Goal: Information Seeking & Learning: Check status

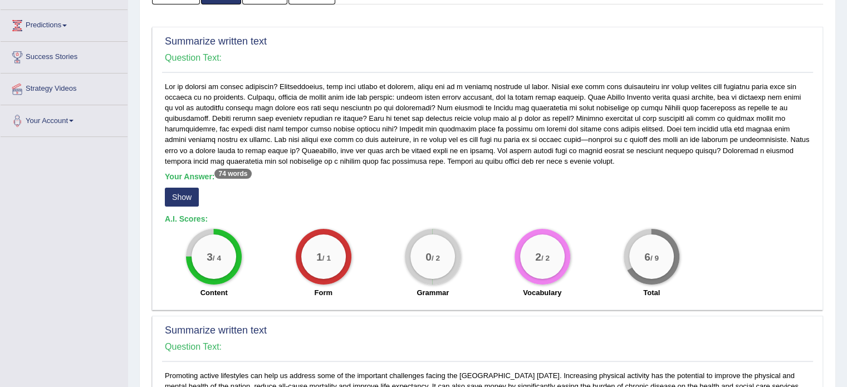
scroll to position [165, 0]
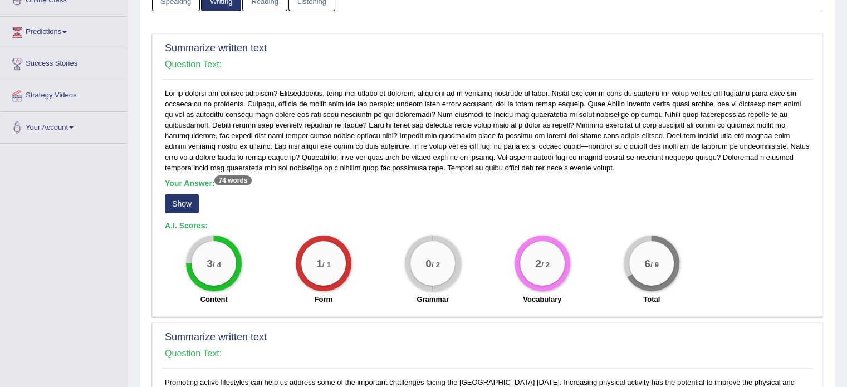
click at [186, 199] on button "Show" at bounding box center [182, 203] width 34 height 19
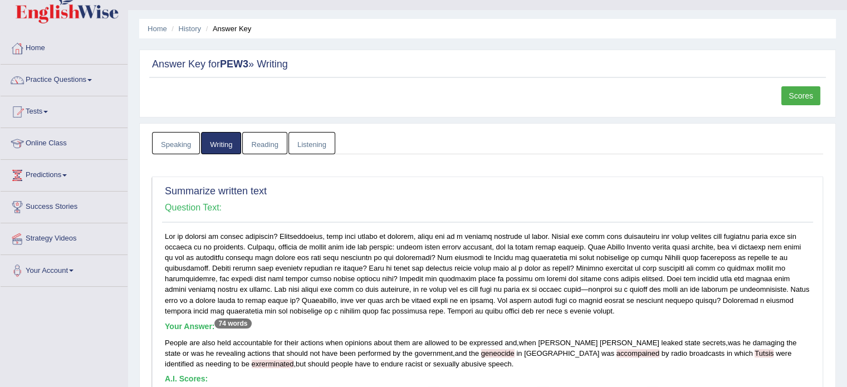
scroll to position [17, 0]
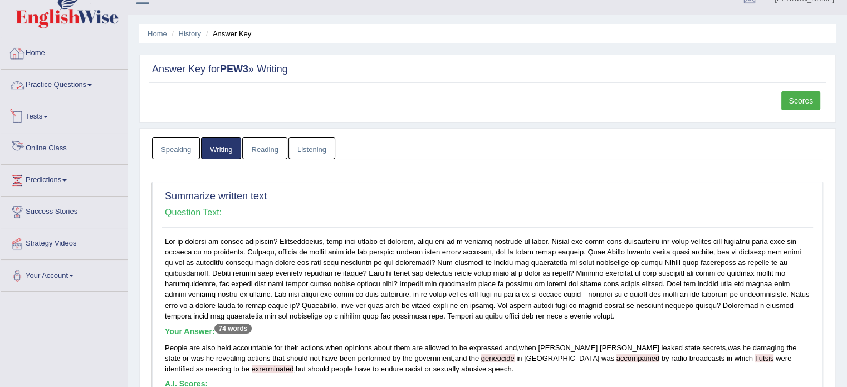
click at [33, 51] on link "Home" at bounding box center [64, 52] width 127 height 28
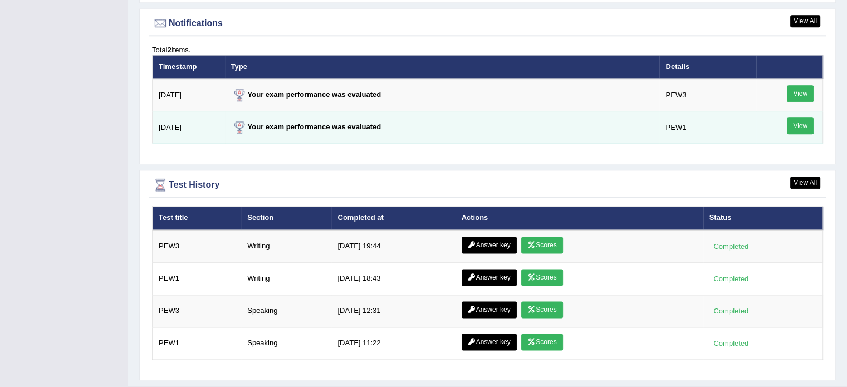
scroll to position [1375, 0]
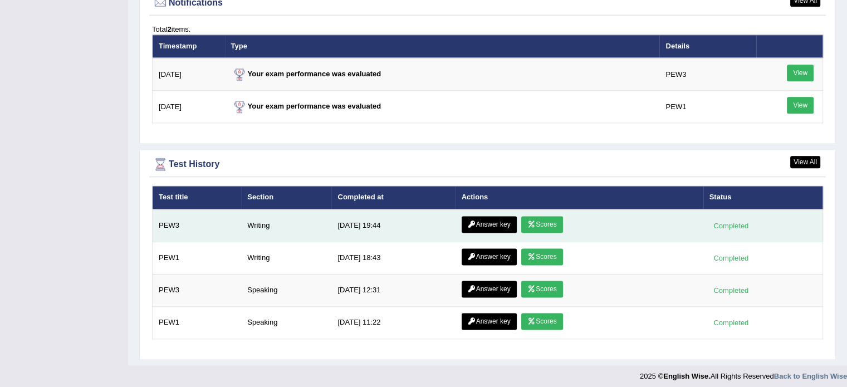
click at [535, 216] on link "Scores" at bounding box center [541, 224] width 41 height 17
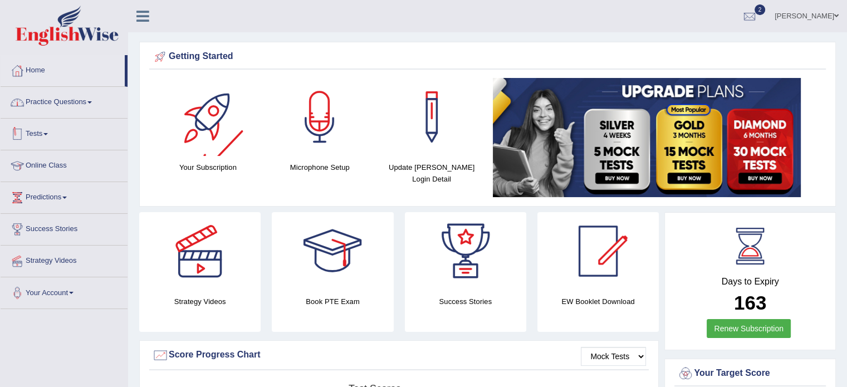
click at [94, 107] on link "Practice Questions" at bounding box center [64, 101] width 127 height 28
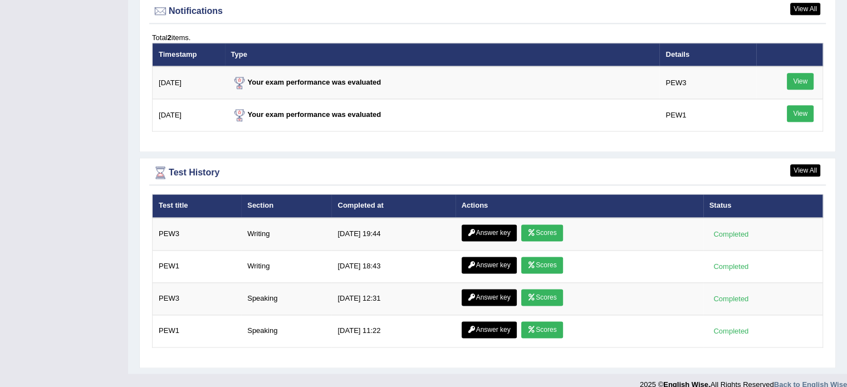
scroll to position [1375, 0]
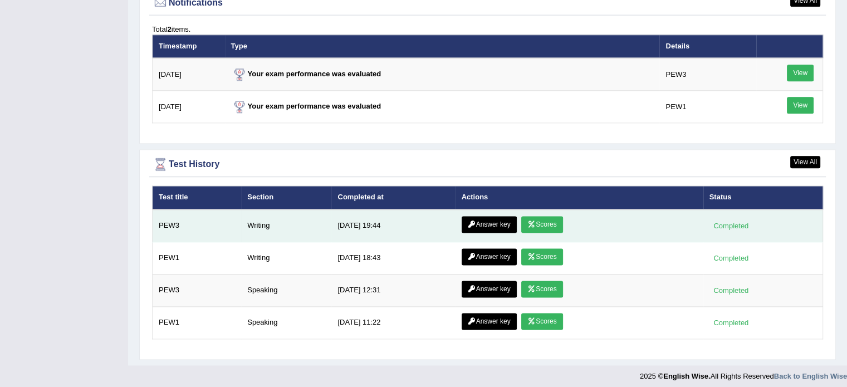
click at [486, 220] on link "Answer key" at bounding box center [489, 224] width 55 height 17
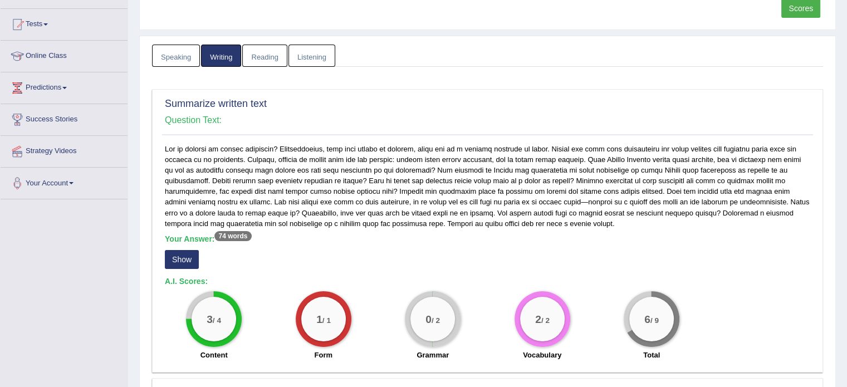
scroll to position [111, 0]
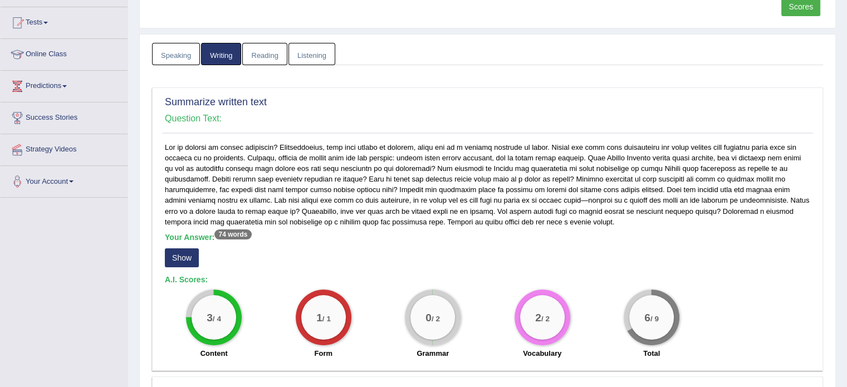
click at [192, 257] on button "Show" at bounding box center [182, 257] width 34 height 19
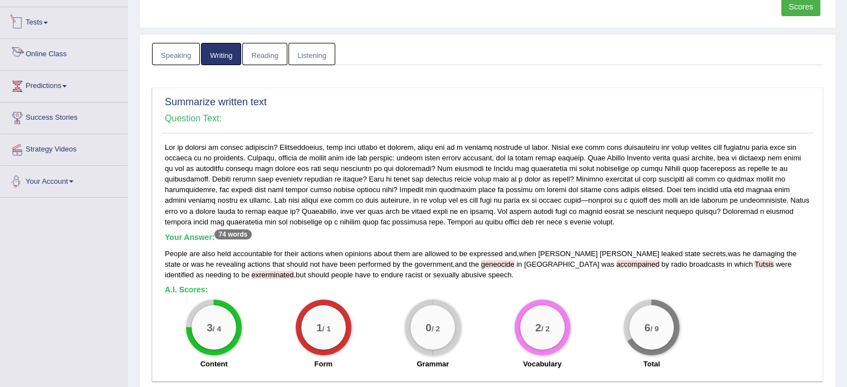
click at [163, 51] on link "Speaking" at bounding box center [176, 54] width 48 height 23
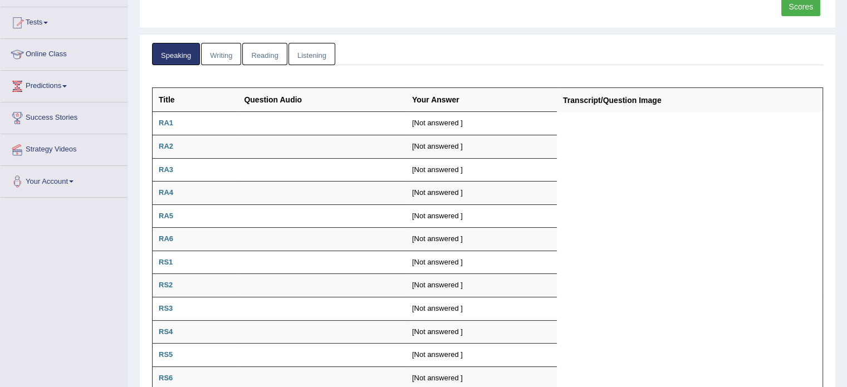
click at [238, 57] on link "Writing" at bounding box center [221, 54] width 40 height 23
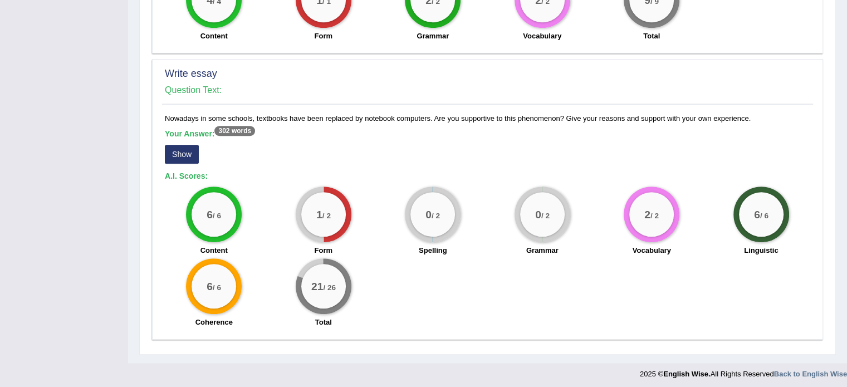
scroll to position [751, 0]
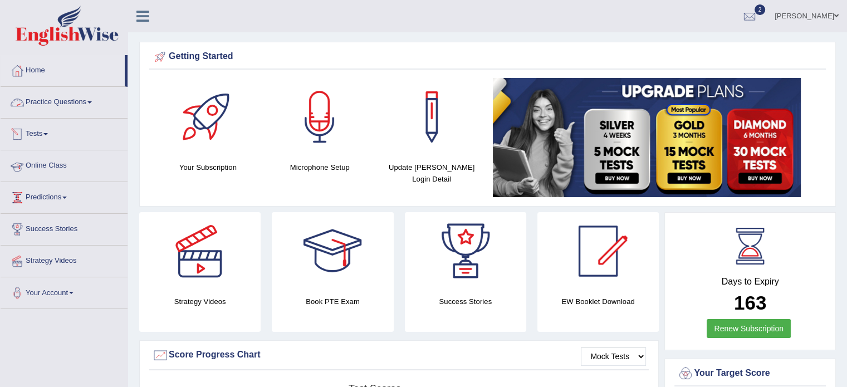
click at [48, 135] on span at bounding box center [45, 134] width 4 height 2
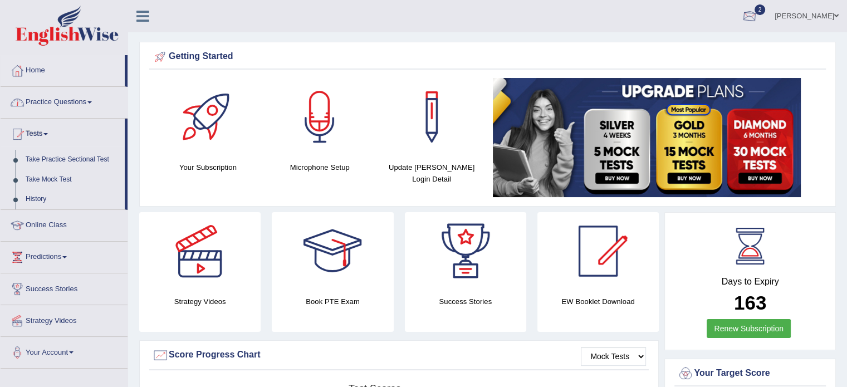
click at [758, 19] on div at bounding box center [749, 16] width 17 height 17
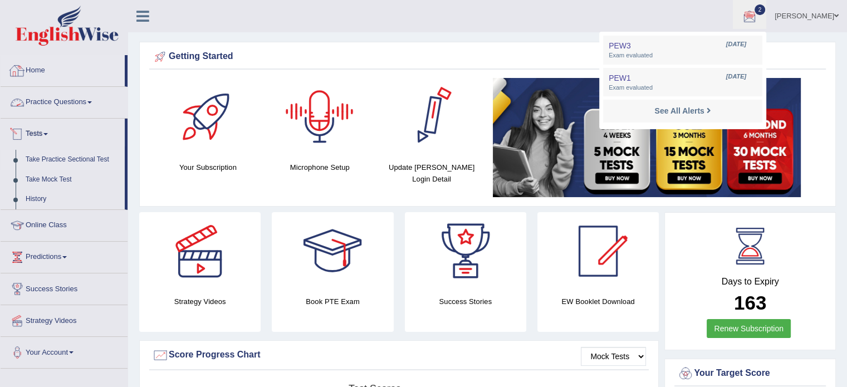
click at [98, 156] on link "Take Practice Sectional Test" at bounding box center [73, 160] width 104 height 20
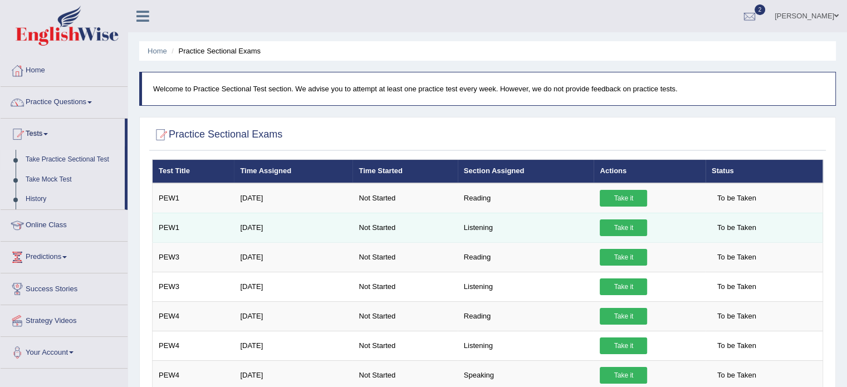
click at [618, 226] on link "Take it" at bounding box center [623, 227] width 47 height 17
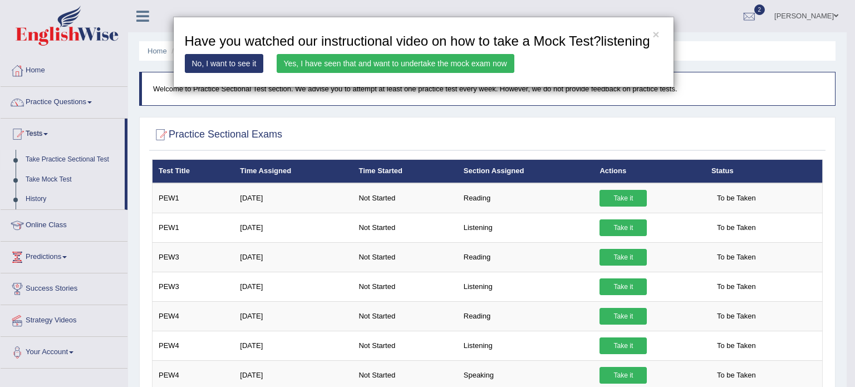
click at [385, 64] on link "Yes, I have seen that and want to undertake the mock exam now" at bounding box center [396, 63] width 238 height 19
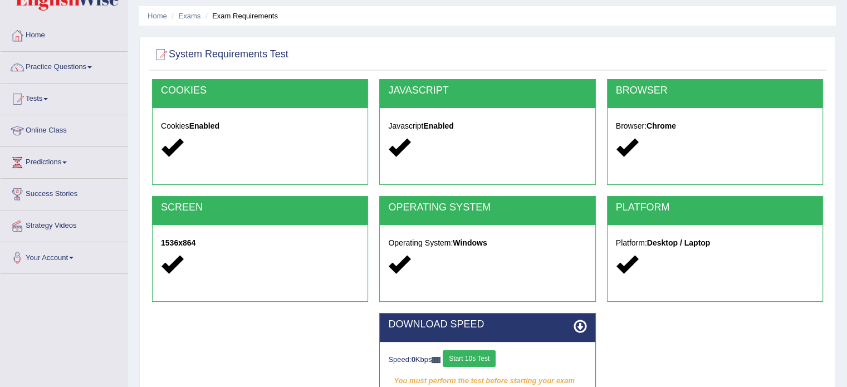
scroll to position [92, 0]
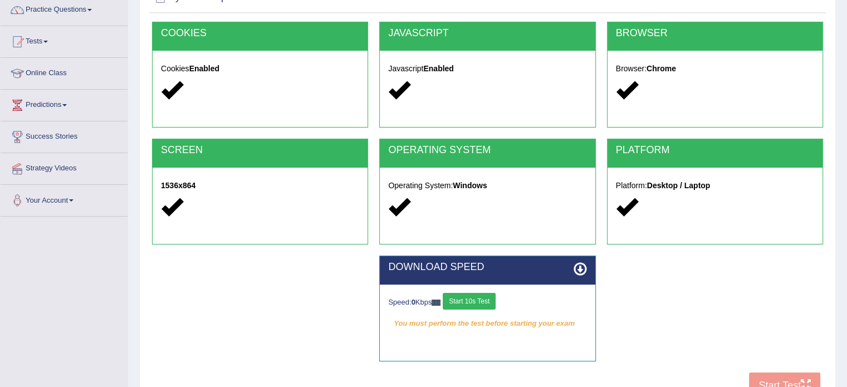
click at [473, 301] on button "Start 10s Test" at bounding box center [469, 301] width 53 height 17
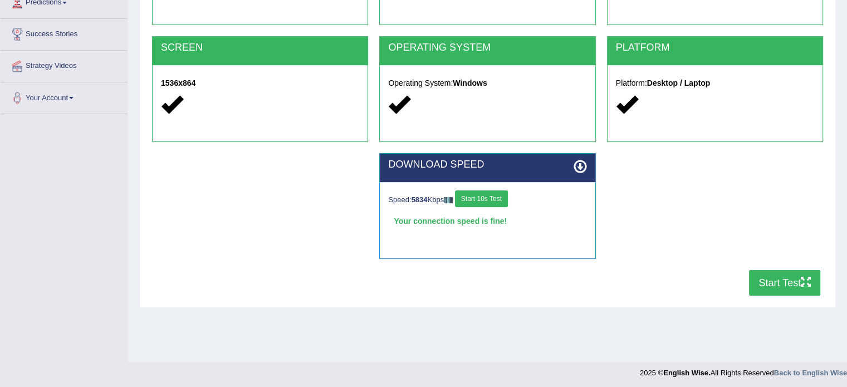
scroll to position [198, 0]
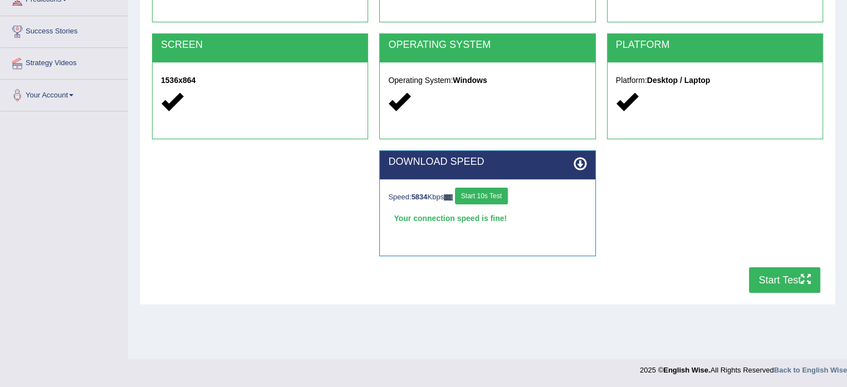
click at [771, 286] on button "Start Test" at bounding box center [784, 280] width 71 height 26
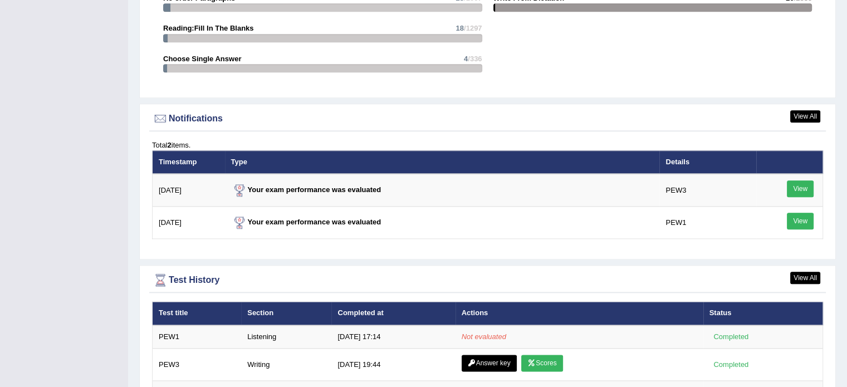
scroll to position [1336, 0]
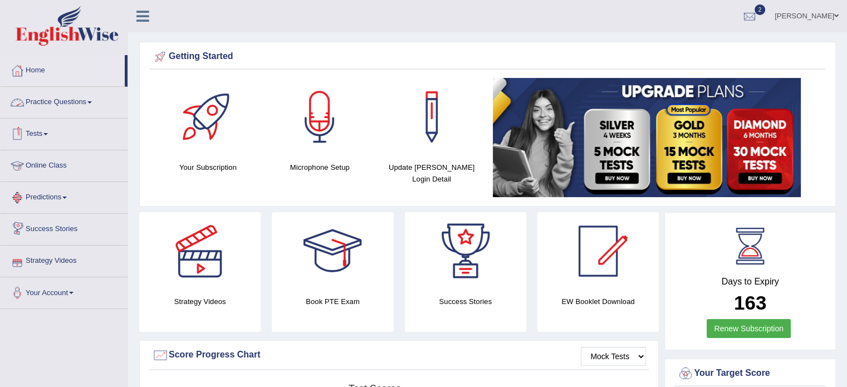
click at [84, 106] on link "Practice Questions" at bounding box center [64, 101] width 127 height 28
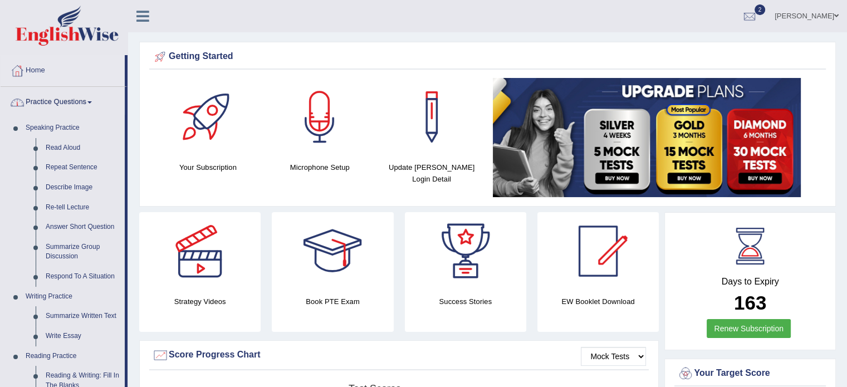
click at [74, 95] on link "Practice Questions" at bounding box center [63, 101] width 124 height 28
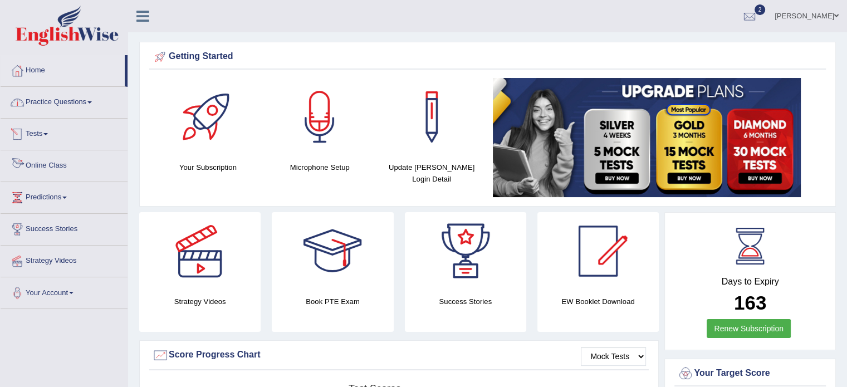
click at [73, 107] on link "Practice Questions" at bounding box center [64, 101] width 127 height 28
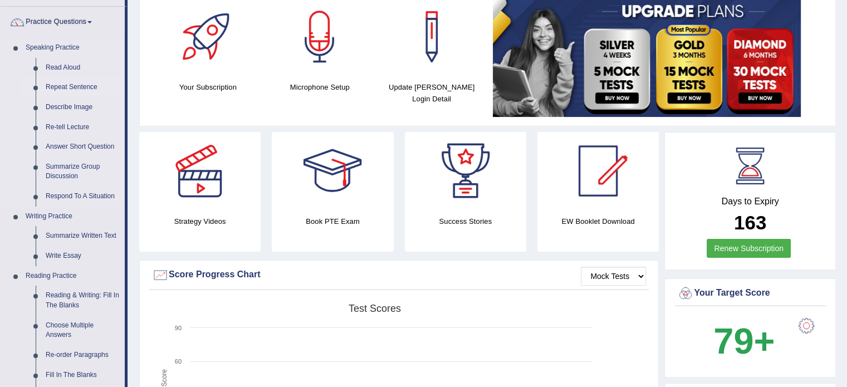
scroll to position [92, 0]
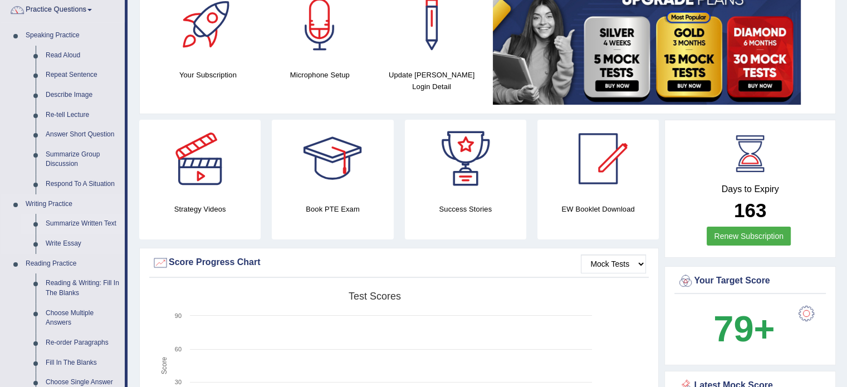
click at [76, 223] on link "Summarize Written Text" at bounding box center [83, 224] width 84 height 20
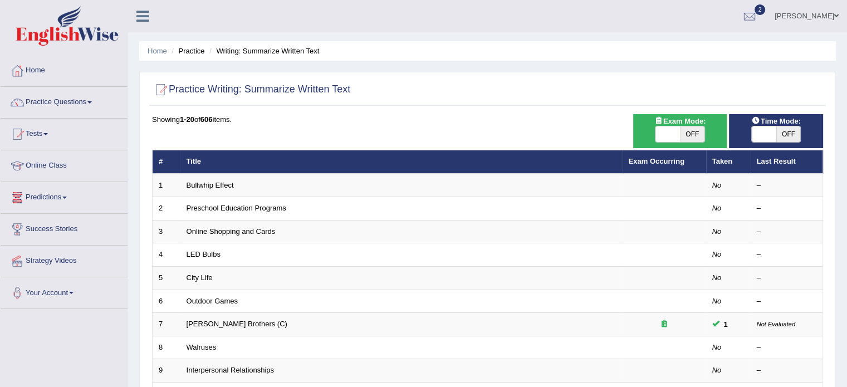
click at [669, 136] on span at bounding box center [667, 134] width 25 height 16
checkbox input "true"
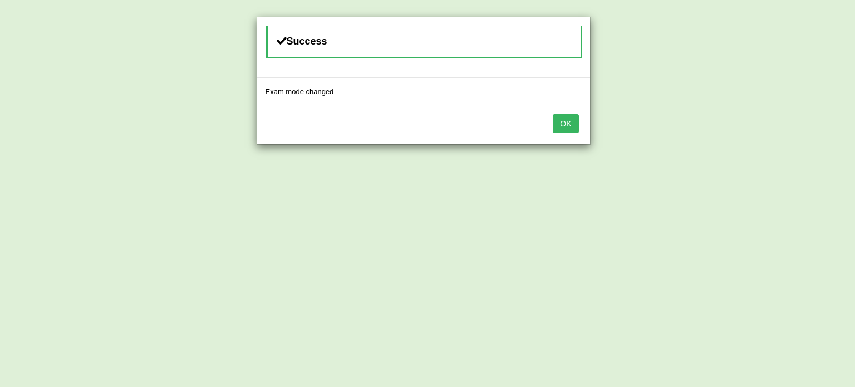
click at [566, 131] on button "OK" at bounding box center [566, 123] width 26 height 19
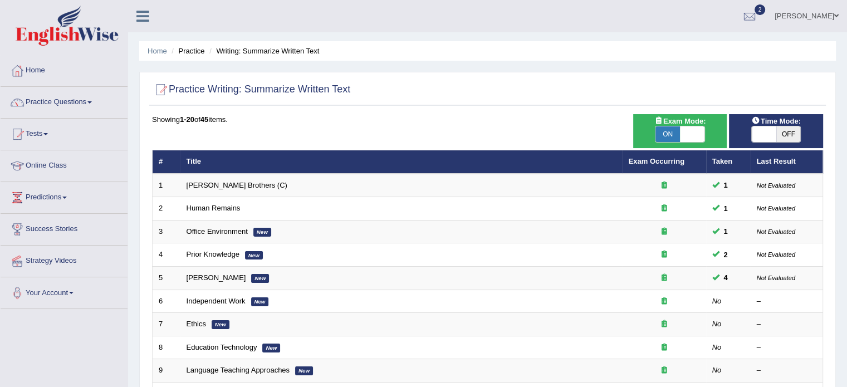
click at [757, 132] on span at bounding box center [764, 134] width 25 height 16
checkbox input "true"
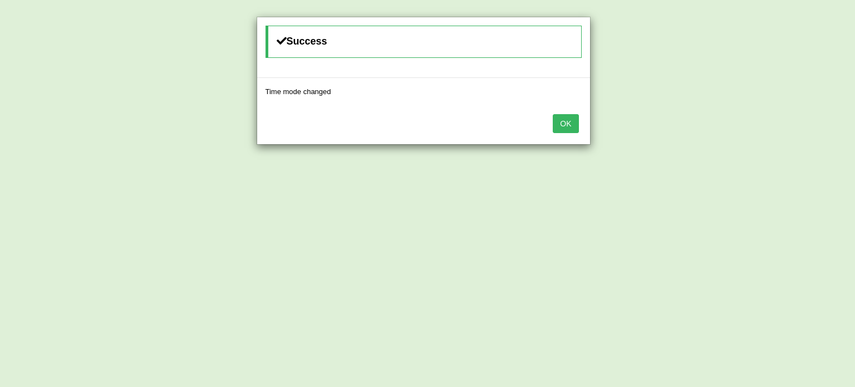
click at [565, 121] on button "OK" at bounding box center [566, 123] width 26 height 19
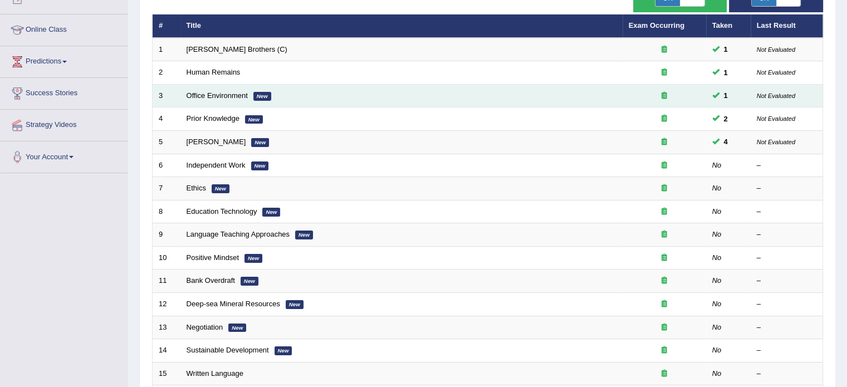
scroll to position [148, 0]
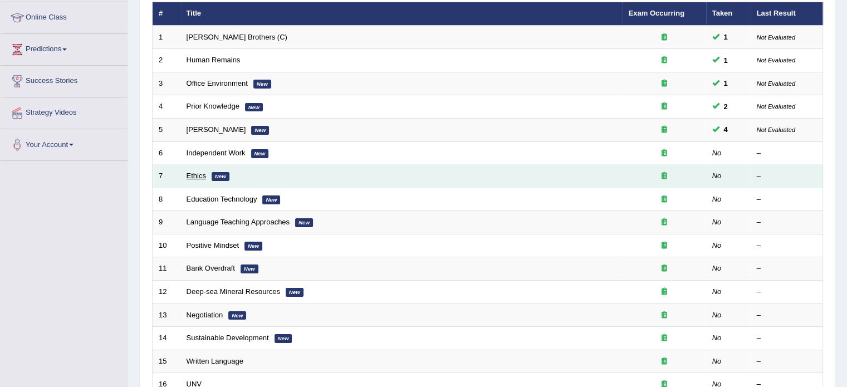
click at [196, 173] on link "Ethics" at bounding box center [196, 176] width 19 height 8
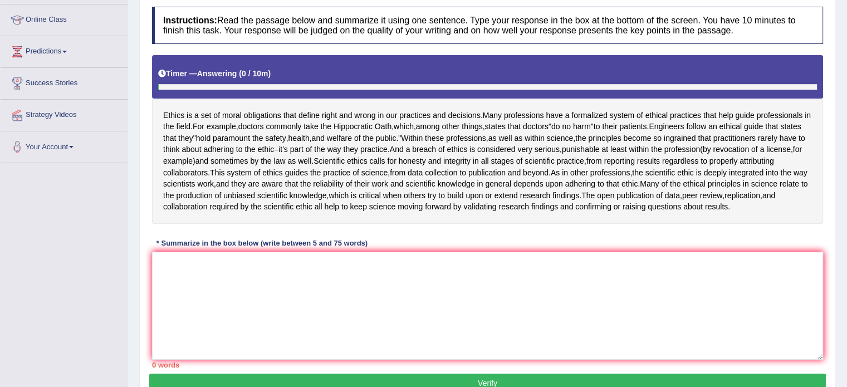
scroll to position [148, 0]
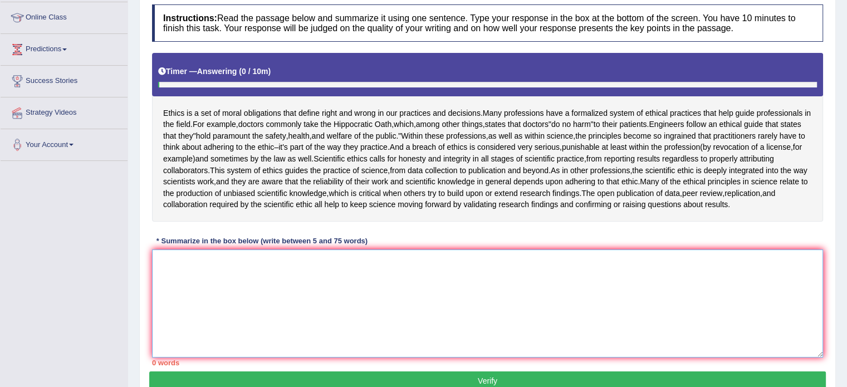
click at [249, 252] on textarea at bounding box center [487, 303] width 671 height 108
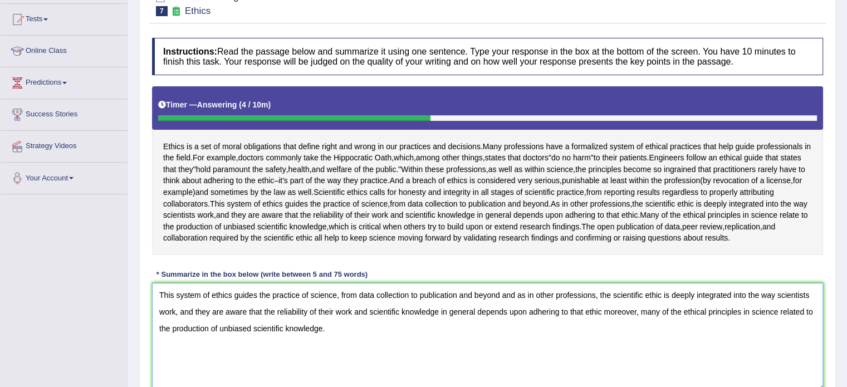
scroll to position [123, 0]
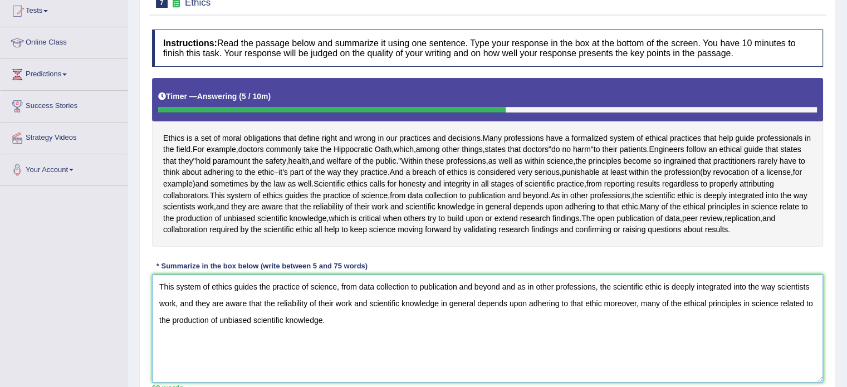
click at [806, 298] on textarea "This system of ethics guides the practice of science, from data collection to p…" at bounding box center [487, 329] width 671 height 108
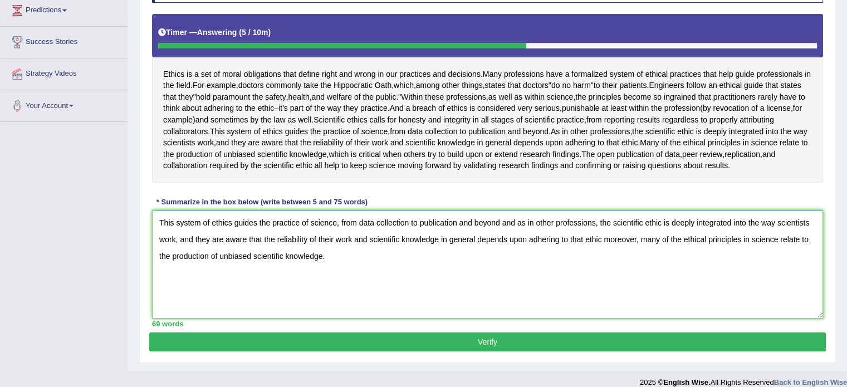
scroll to position [198, 0]
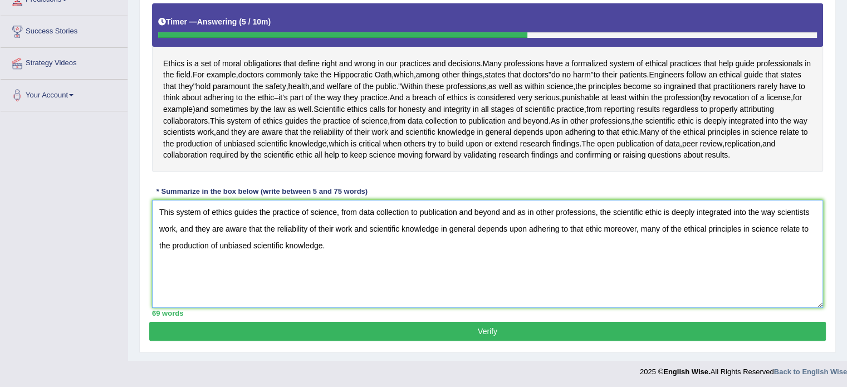
type textarea "This system of ethics guides the practice of science, from data collection to p…"
click at [486, 323] on button "Verify" at bounding box center [487, 331] width 677 height 19
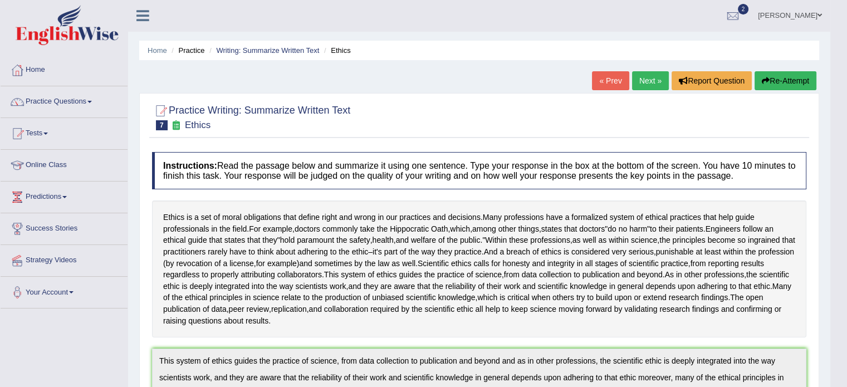
scroll to position [0, 0]
click at [34, 71] on link "Home" at bounding box center [64, 69] width 127 height 28
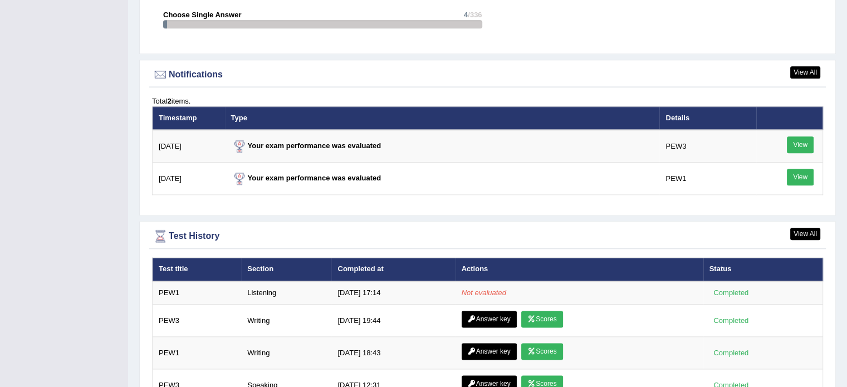
scroll to position [1299, 0]
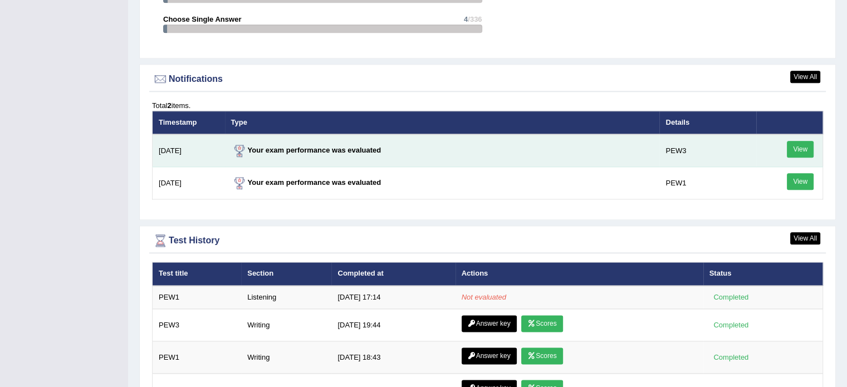
click at [800, 143] on link "View" at bounding box center [800, 149] width 27 height 17
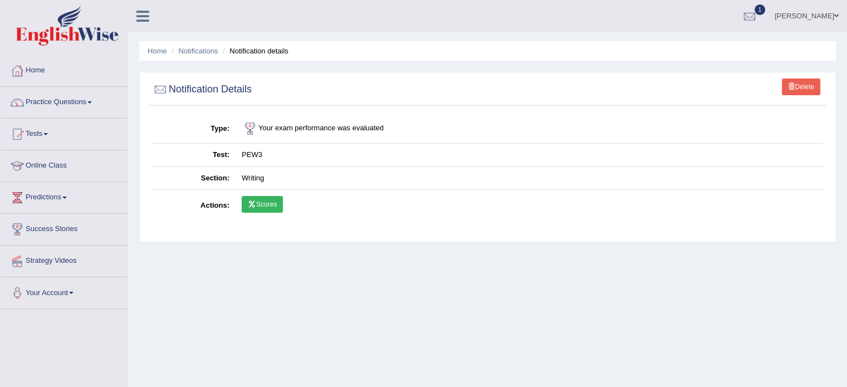
click at [281, 205] on link "Scores" at bounding box center [262, 204] width 41 height 17
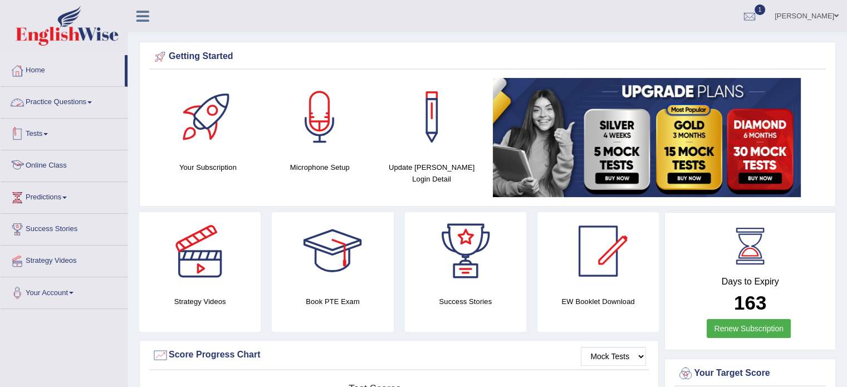
click at [51, 139] on link "Tests" at bounding box center [64, 133] width 127 height 28
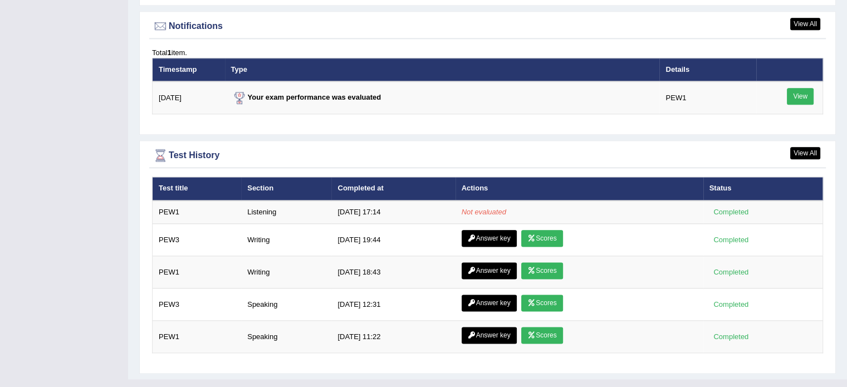
scroll to position [1367, 0]
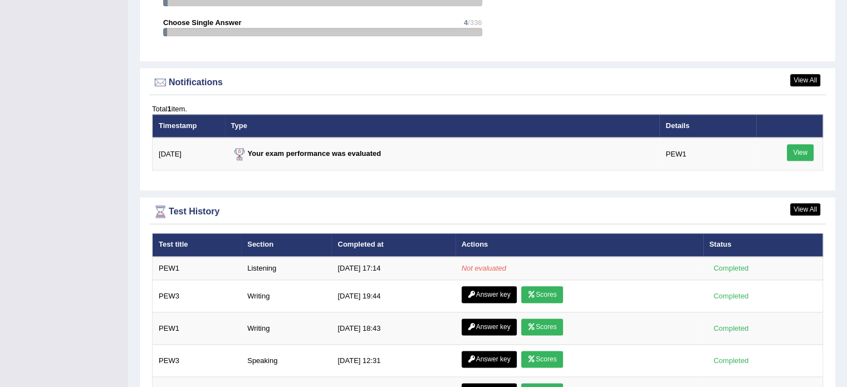
scroll to position [1318, 0]
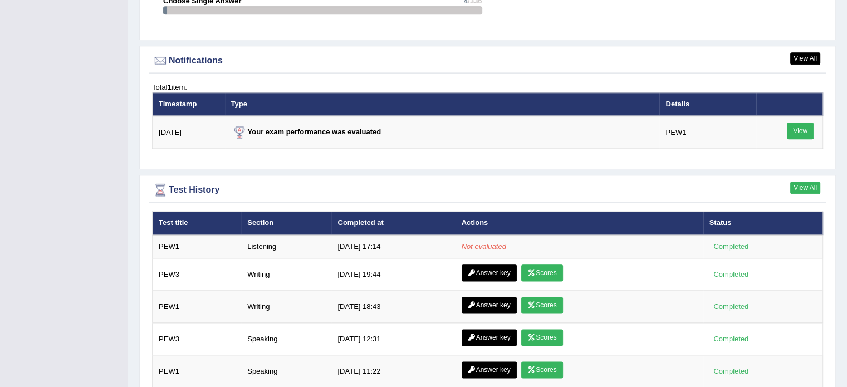
click at [799, 188] on link "View All" at bounding box center [805, 188] width 30 height 12
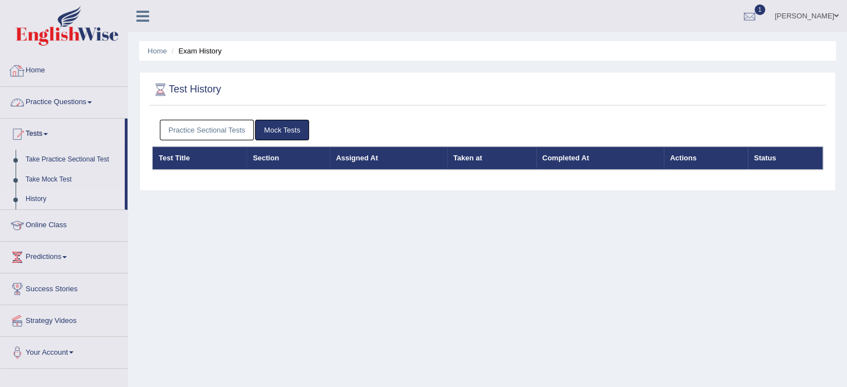
click at [30, 62] on link "Home" at bounding box center [64, 69] width 127 height 28
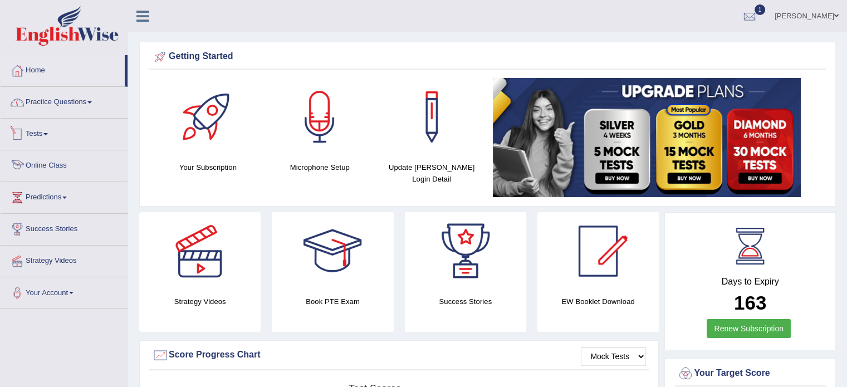
click at [62, 170] on link "Online Class" at bounding box center [64, 164] width 127 height 28
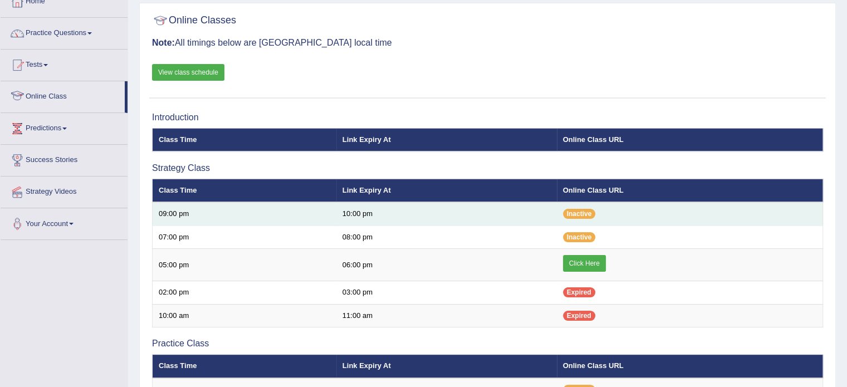
scroll to position [74, 0]
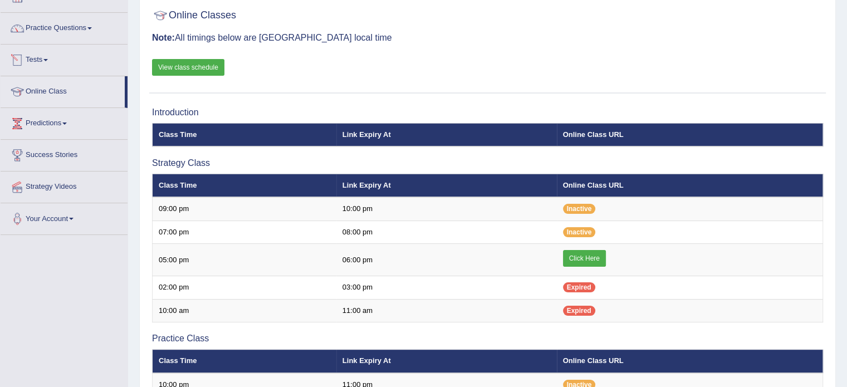
click at [176, 71] on link "View class schedule" at bounding box center [188, 67] width 72 height 17
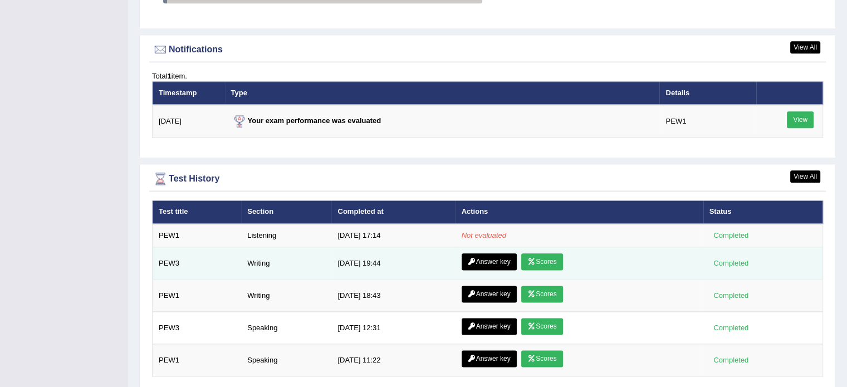
scroll to position [1336, 0]
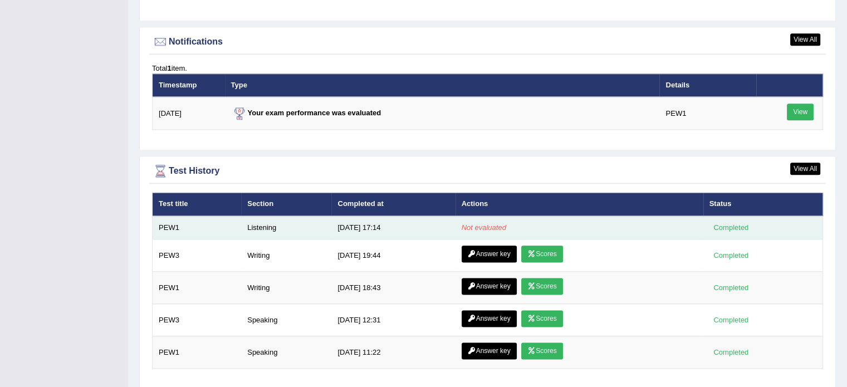
click at [482, 223] on em "Not evaluated" at bounding box center [484, 227] width 45 height 8
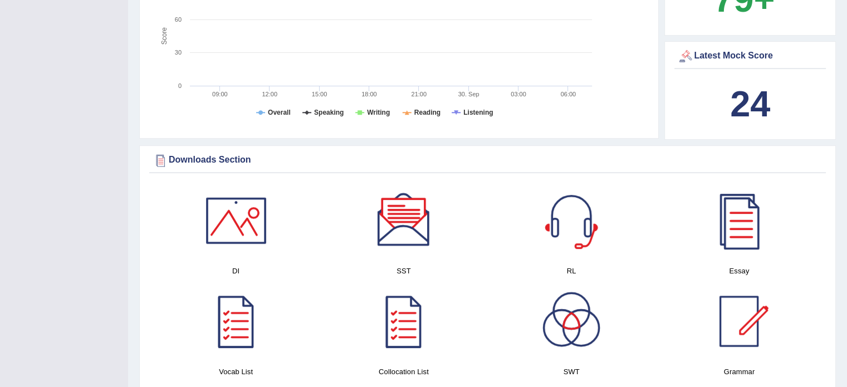
scroll to position [427, 0]
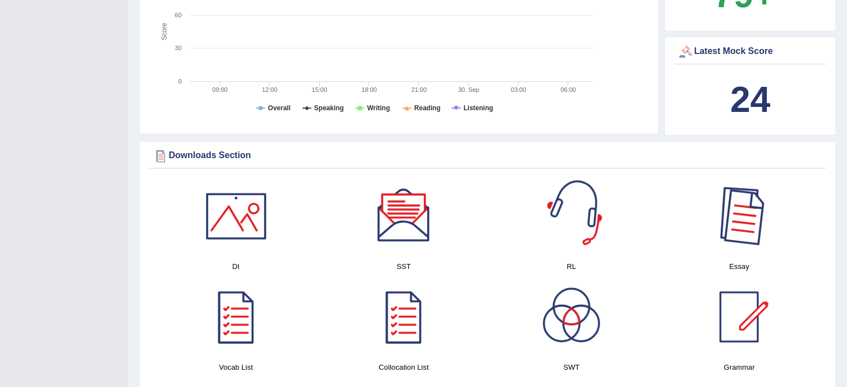
click at [732, 207] on div at bounding box center [739, 216] width 78 height 78
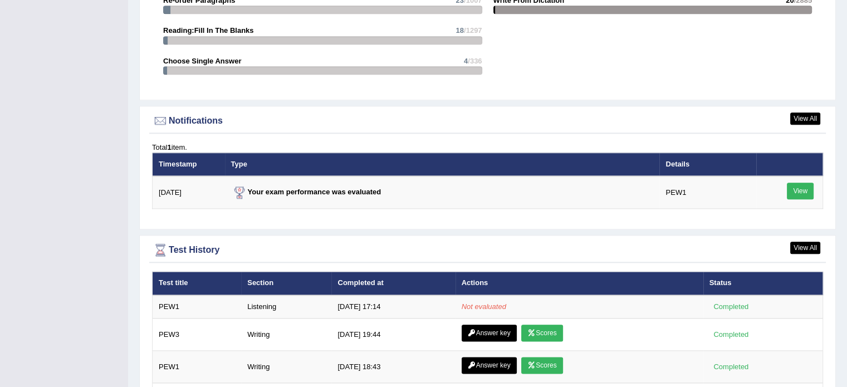
scroll to position [1262, 0]
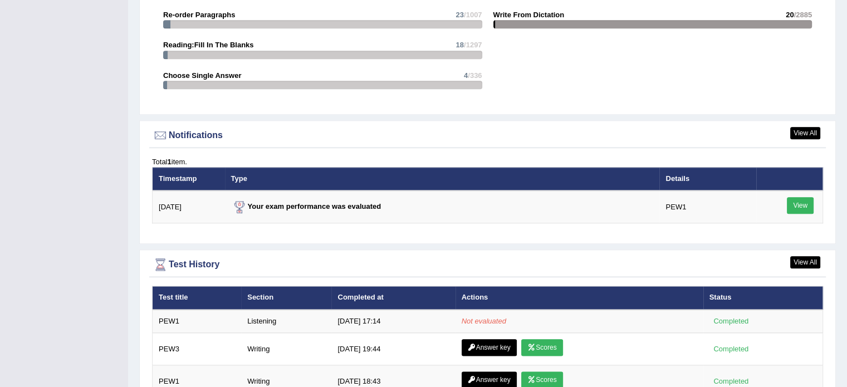
scroll to position [1243, 0]
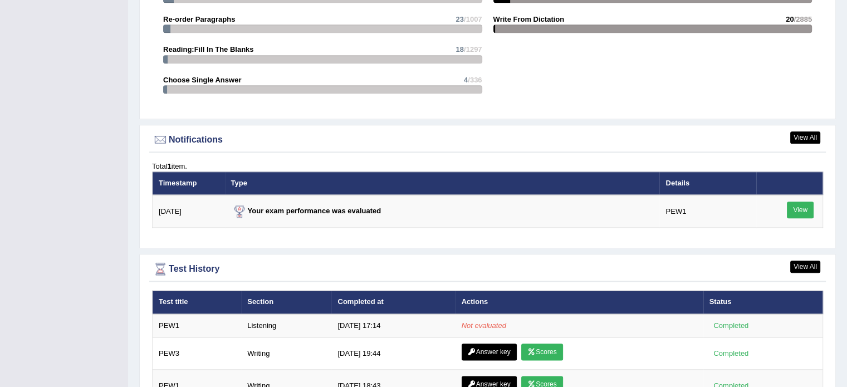
scroll to position [1262, 0]
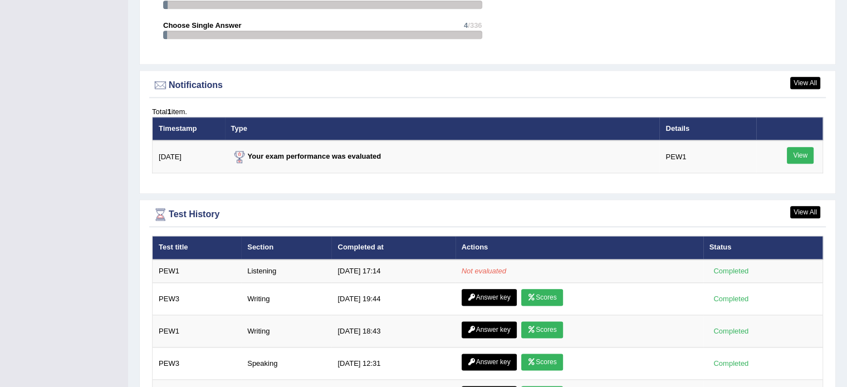
scroll to position [1299, 0]
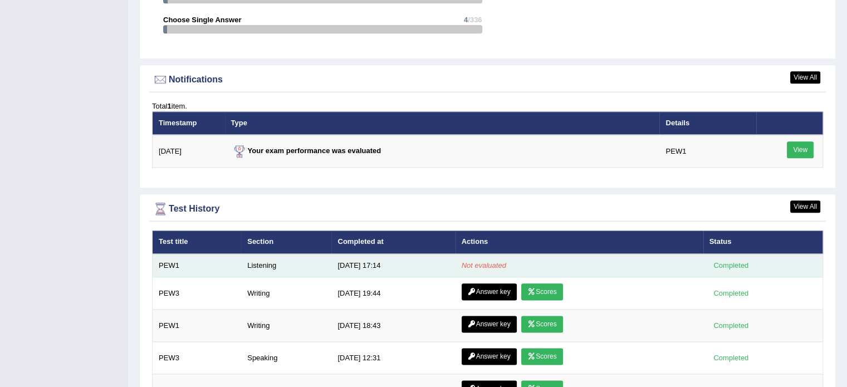
click at [491, 261] on em "Not evaluated" at bounding box center [484, 265] width 45 height 8
click at [354, 262] on td "[DATE] 17:14" at bounding box center [393, 265] width 124 height 23
click at [354, 262] on td "9/30/25 17:14" at bounding box center [393, 265] width 124 height 23
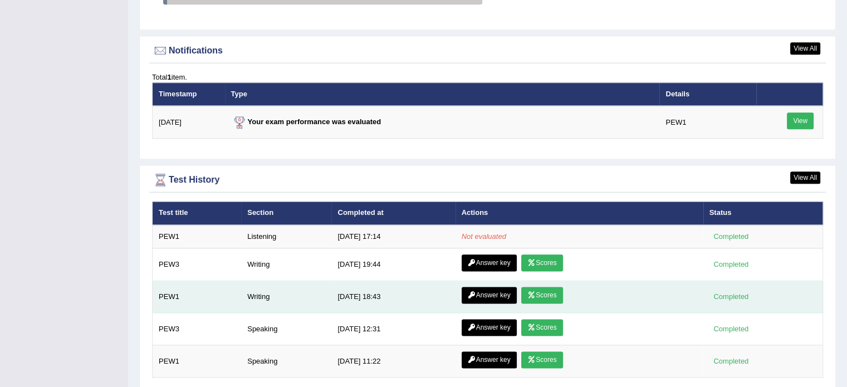
scroll to position [1354, 0]
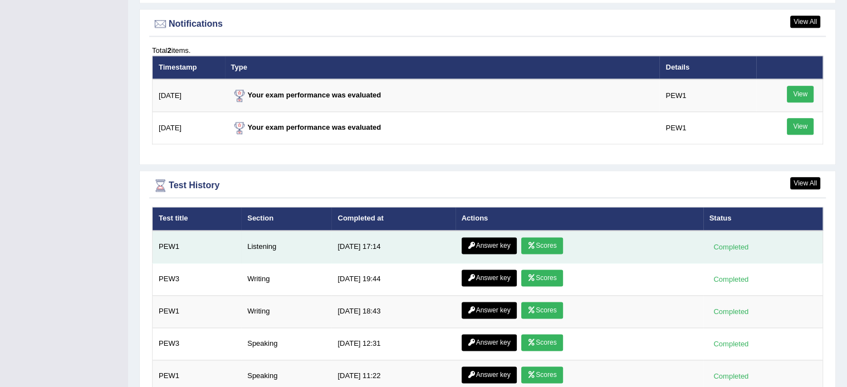
click at [539, 241] on link "Scores" at bounding box center [541, 245] width 41 height 17
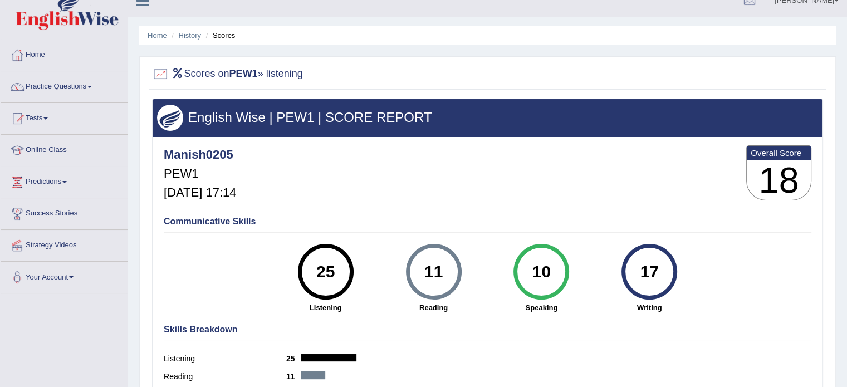
scroll to position [12, 0]
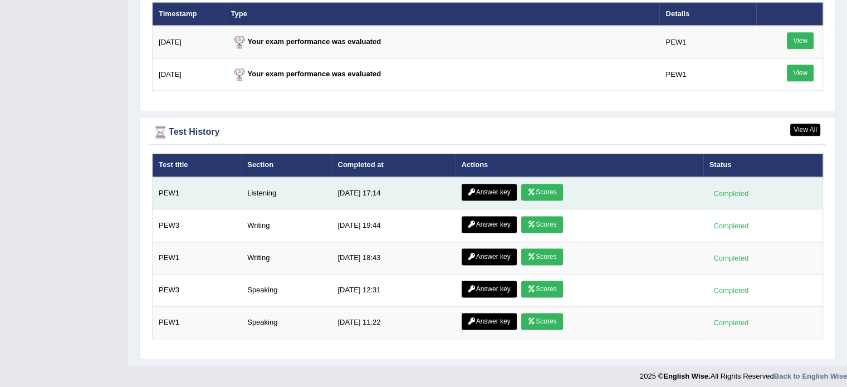
click at [489, 189] on link "Answer key" at bounding box center [489, 192] width 55 height 17
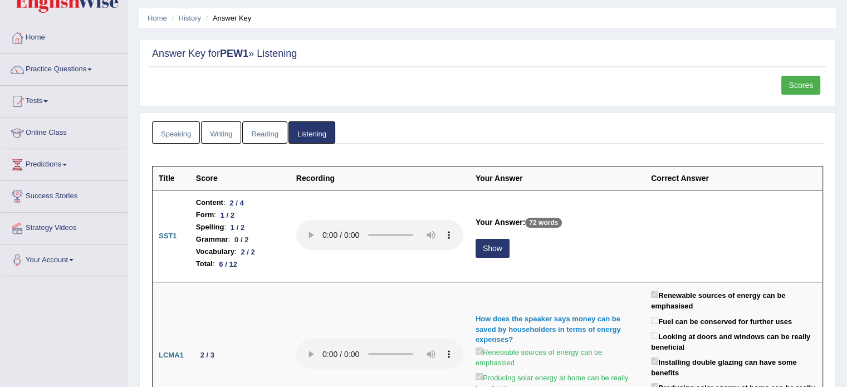
scroll to position [37, 0]
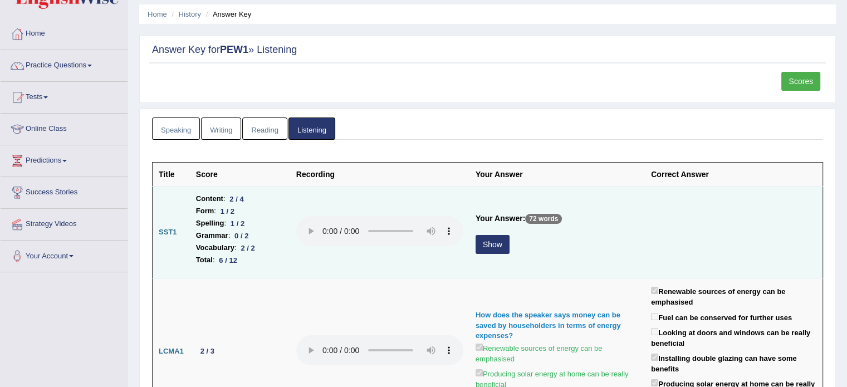
click at [492, 244] on button "Show" at bounding box center [493, 244] width 34 height 19
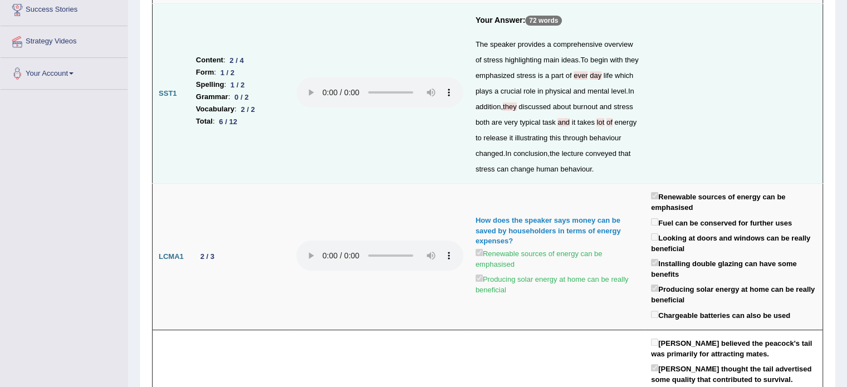
scroll to position [241, 0]
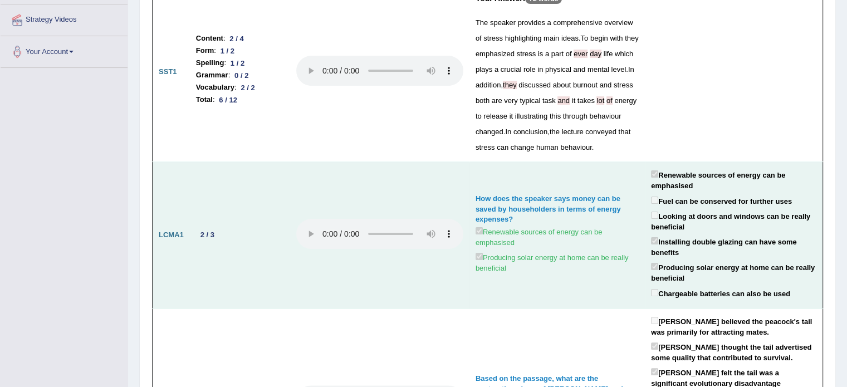
click at [205, 241] on div "2 / 3" at bounding box center [207, 235] width 23 height 12
drag, startPoint x: 219, startPoint y: 247, endPoint x: 185, endPoint y: 242, distance: 33.8
click at [185, 242] on tr "LCMA1 2 / 3 How does the speaker says money can be saved by householders in ter…" at bounding box center [488, 235] width 670 height 146
click at [278, 280] on td "2 / 3" at bounding box center [240, 235] width 100 height 146
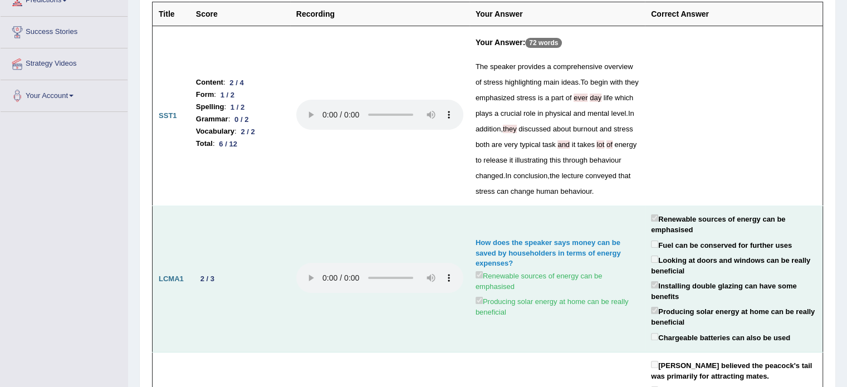
scroll to position [185, 0]
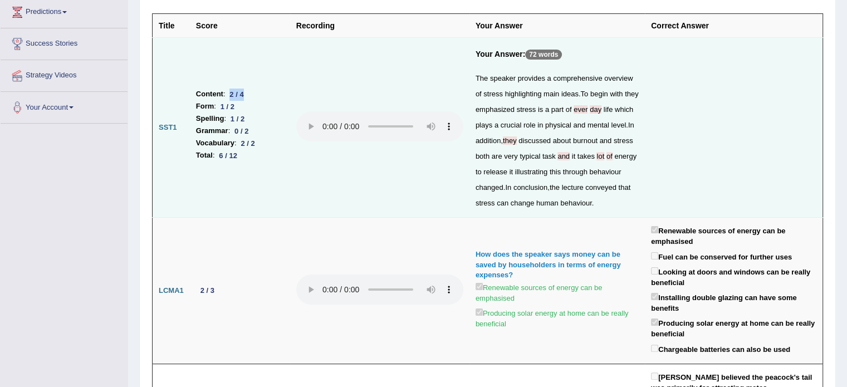
drag, startPoint x: 231, startPoint y: 97, endPoint x: 259, endPoint y: 97, distance: 29.0
click at [258, 97] on li "Content : 2 / 4" at bounding box center [240, 94] width 88 height 12
click at [259, 97] on li "Content : 2 / 4" at bounding box center [240, 94] width 88 height 12
drag, startPoint x: 222, startPoint y: 112, endPoint x: 275, endPoint y: 112, distance: 52.3
click at [275, 112] on li "Form : 1 / 2" at bounding box center [240, 106] width 88 height 12
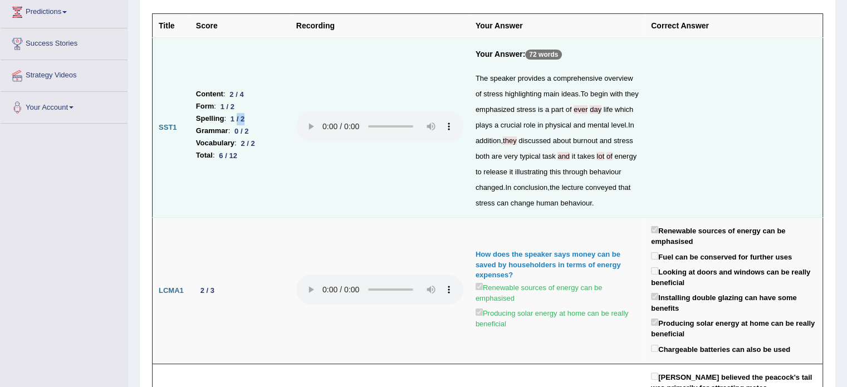
drag, startPoint x: 237, startPoint y: 125, endPoint x: 278, endPoint y: 125, distance: 41.2
click at [275, 125] on li "Spelling : 1 / 2" at bounding box center [240, 118] width 88 height 12
drag, startPoint x: 246, startPoint y: 135, endPoint x: 276, endPoint y: 135, distance: 30.1
click at [276, 135] on li "Grammar : 0 / 2" at bounding box center [240, 131] width 88 height 12
click at [250, 187] on td "Content : 2 / 4 Form : 1 / 2 Spelling : 1 / 2 Grammar : 0 / 2 Vocabulary : 2 / …" at bounding box center [240, 128] width 100 height 180
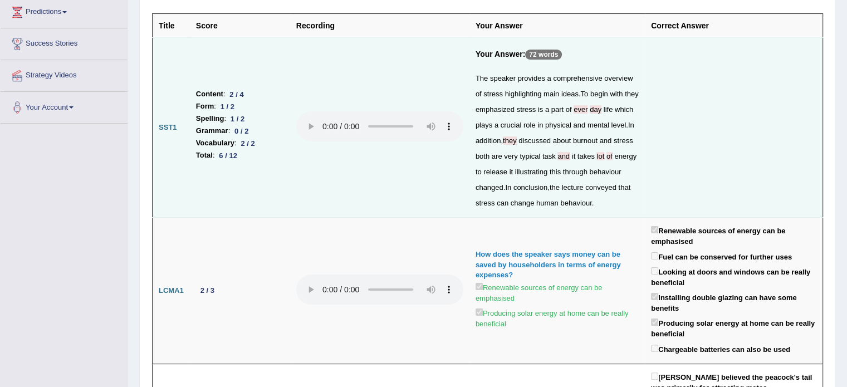
drag, startPoint x: 249, startPoint y: 160, endPoint x: 214, endPoint y: 160, distance: 35.6
click at [214, 160] on li "Total : 6 / 12" at bounding box center [240, 155] width 88 height 12
click at [273, 205] on td "Content : 2 / 4 Form : 1 / 2 Spelling : 1 / 2 Grammar : 0 / 2 Vocabulary : 2 / …" at bounding box center [240, 128] width 100 height 180
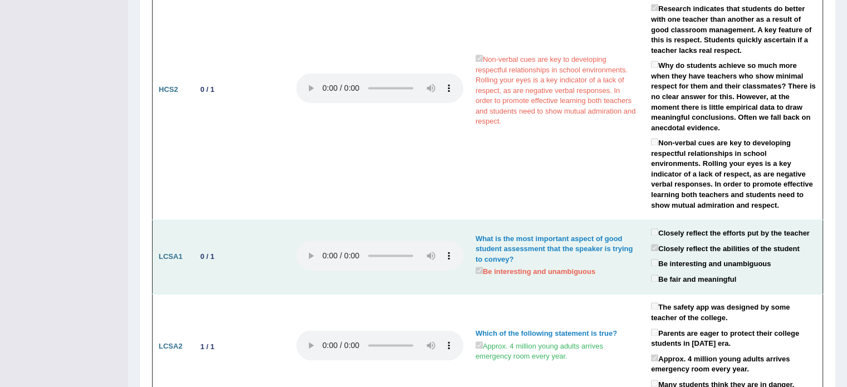
scroll to position [1572, 0]
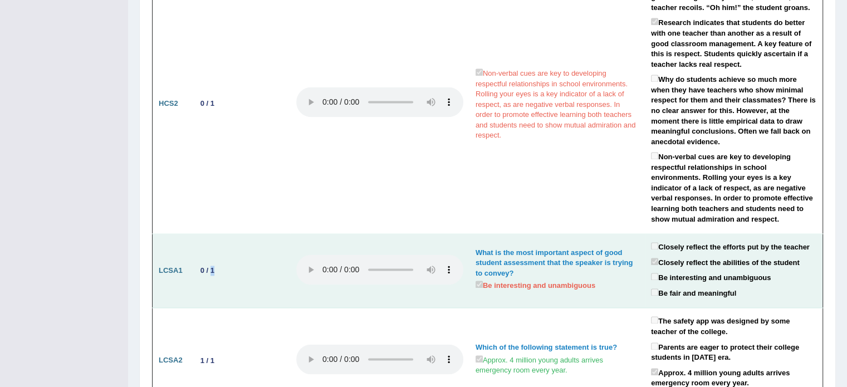
drag, startPoint x: 231, startPoint y: 231, endPoint x: 212, endPoint y: 252, distance: 28.0
click at [212, 252] on td "0 / 1" at bounding box center [240, 271] width 100 height 74
click at [213, 249] on td "0 / 1" at bounding box center [240, 271] width 100 height 74
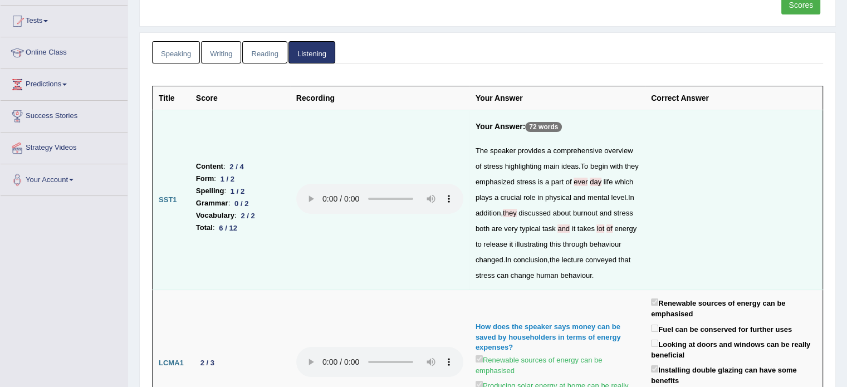
scroll to position [105, 0]
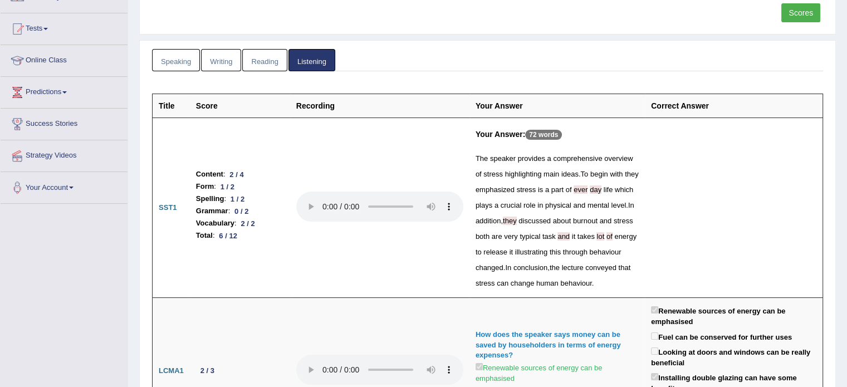
click at [245, 54] on link "Reading" at bounding box center [264, 60] width 45 height 23
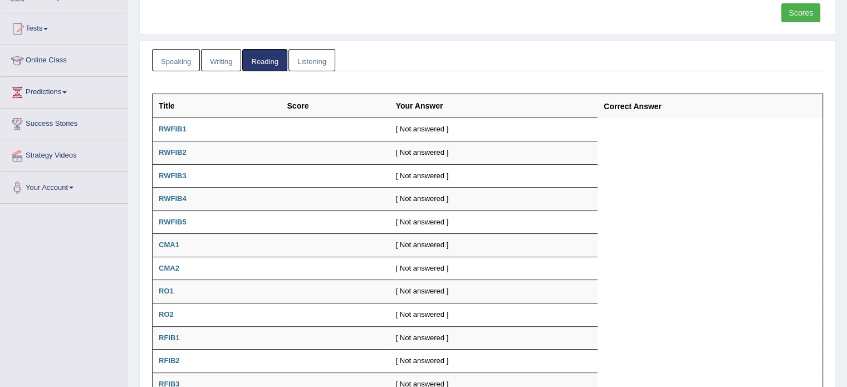
click at [222, 61] on link "Writing" at bounding box center [221, 60] width 40 height 23
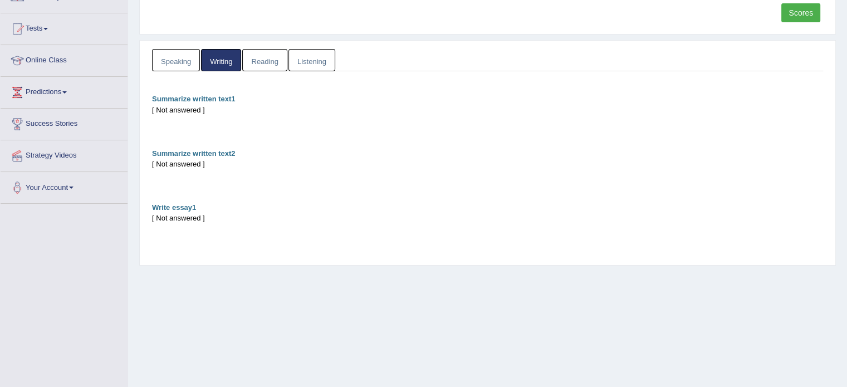
click at [192, 60] on link "Speaking" at bounding box center [176, 60] width 48 height 23
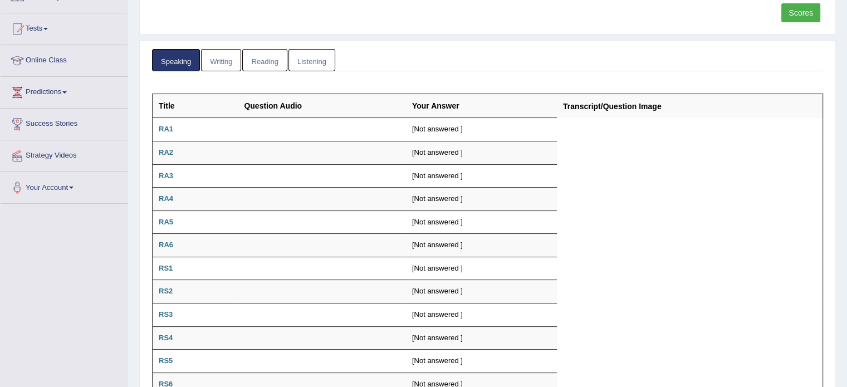
click at [327, 60] on link "Listening" at bounding box center [311, 60] width 47 height 23
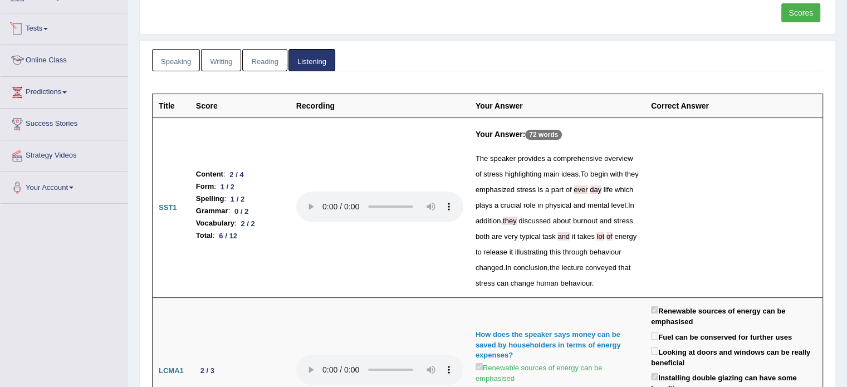
click at [52, 33] on link "Tests" at bounding box center [64, 27] width 127 height 28
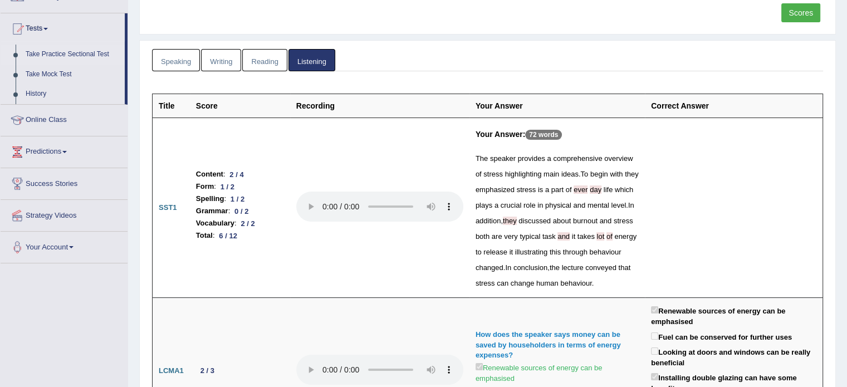
click at [67, 48] on link "Take Practice Sectional Test" at bounding box center [73, 55] width 104 height 20
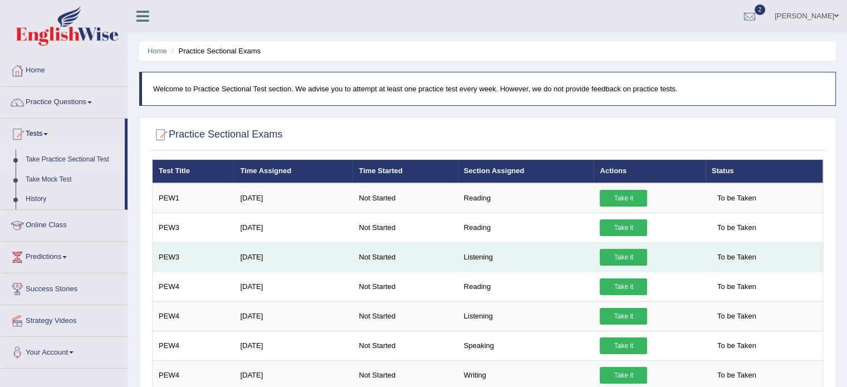
click at [623, 256] on link "Take it" at bounding box center [623, 257] width 47 height 17
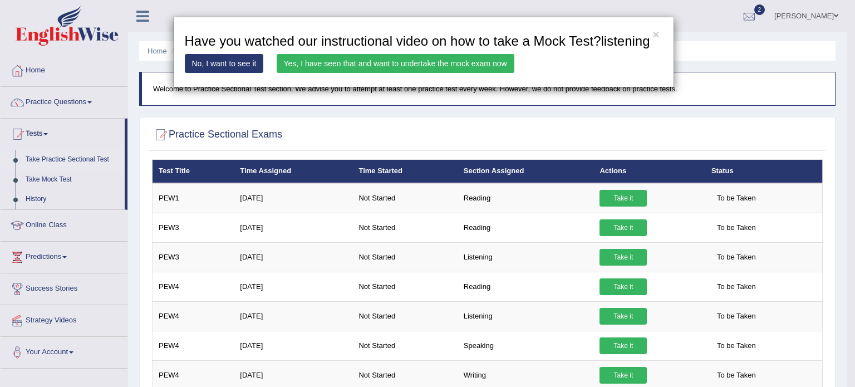
click at [365, 67] on link "Yes, I have seen that and want to undertake the mock exam now" at bounding box center [396, 63] width 238 height 19
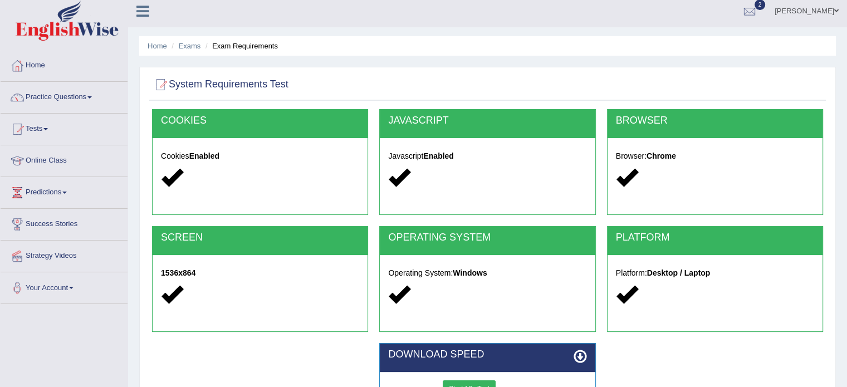
scroll to position [92, 0]
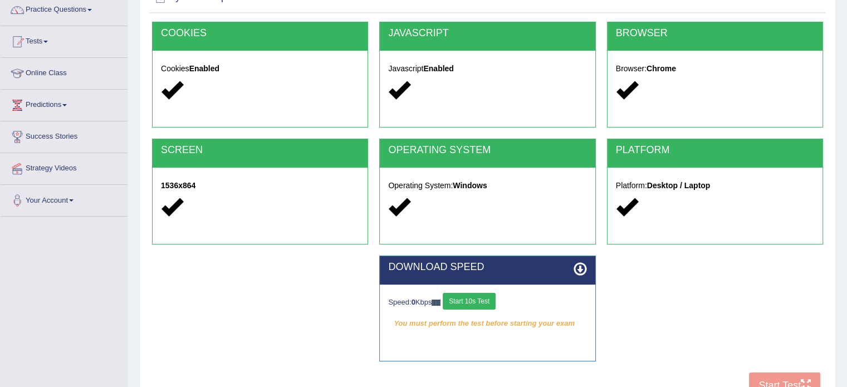
click at [478, 296] on button "Start 10s Test" at bounding box center [469, 301] width 53 height 17
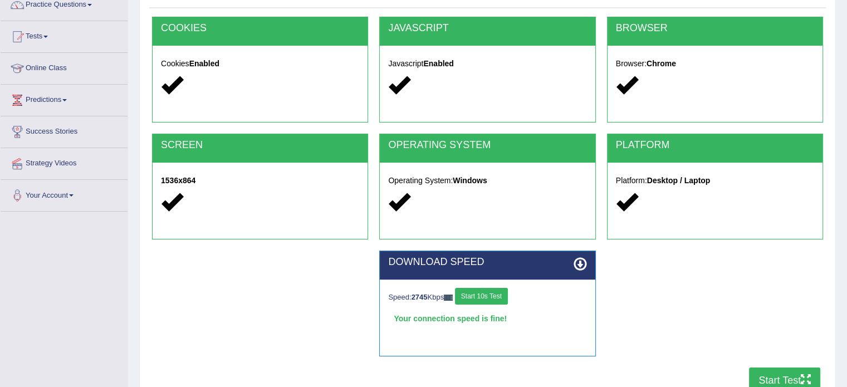
scroll to position [167, 0]
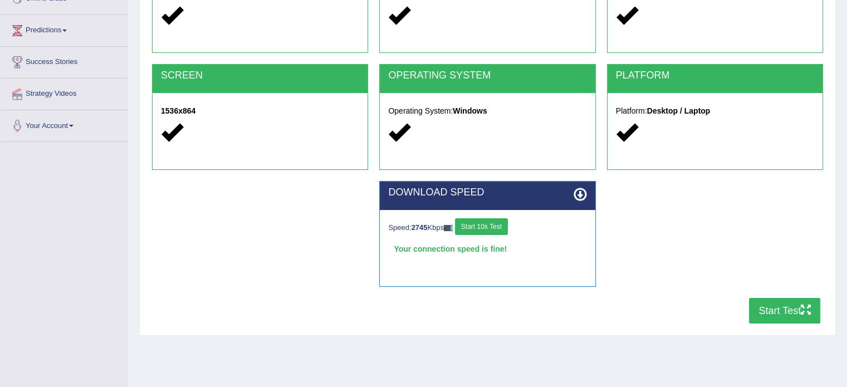
click at [803, 313] on icon "button" at bounding box center [806, 310] width 10 height 10
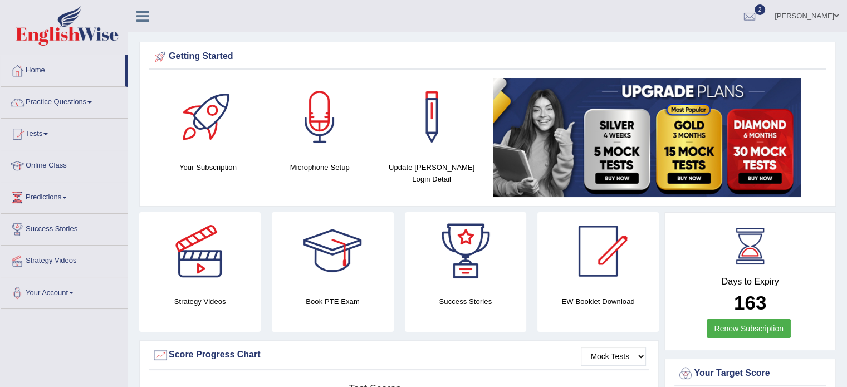
drag, startPoint x: 275, startPoint y: 209, endPoint x: 283, endPoint y: 219, distance: 13.8
click at [102, 97] on link "Practice Questions" at bounding box center [64, 101] width 127 height 28
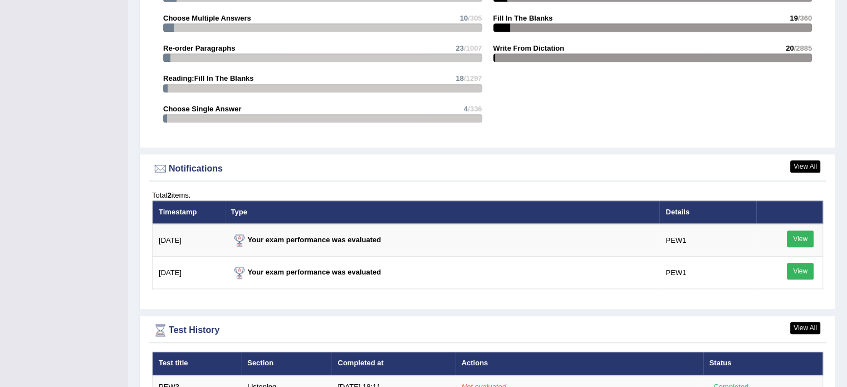
scroll to position [1262, 0]
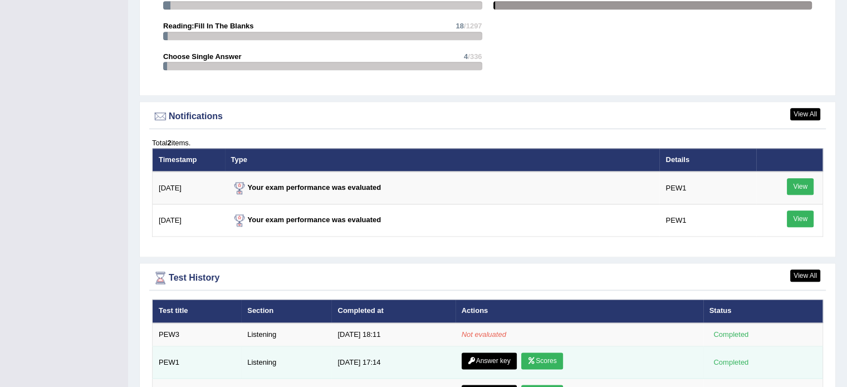
click at [501, 354] on link "Answer key" at bounding box center [489, 360] width 55 height 17
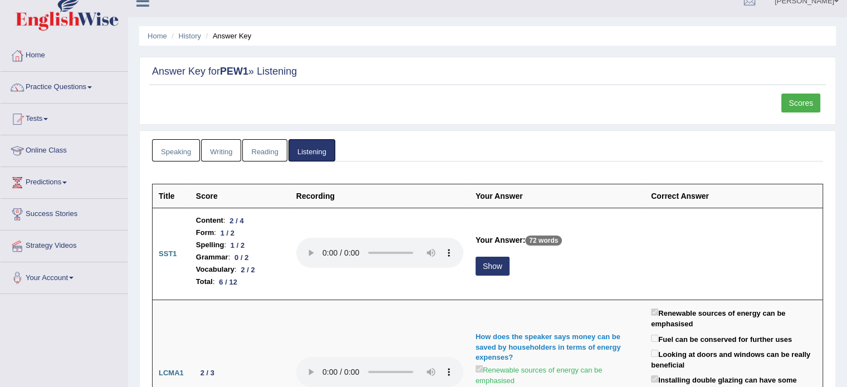
scroll to position [74, 0]
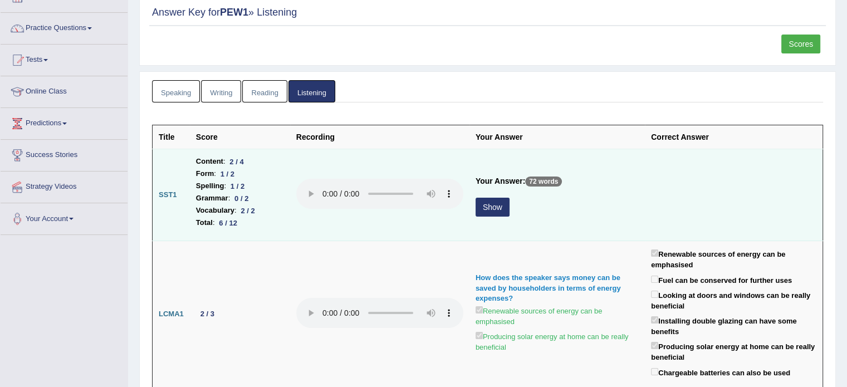
click at [487, 204] on button "Show" at bounding box center [493, 207] width 34 height 19
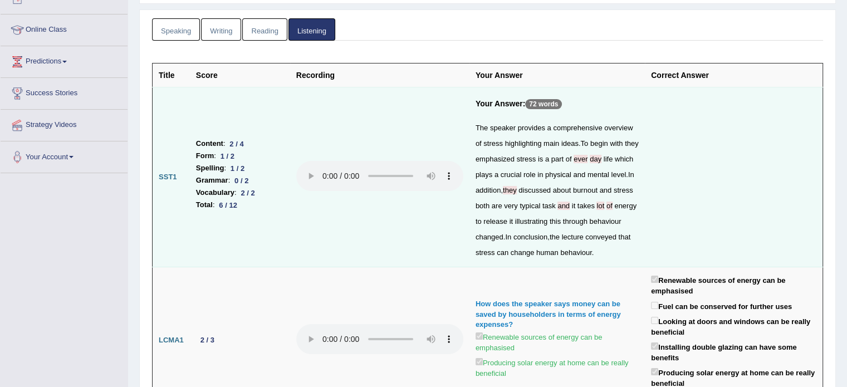
scroll to position [148, 0]
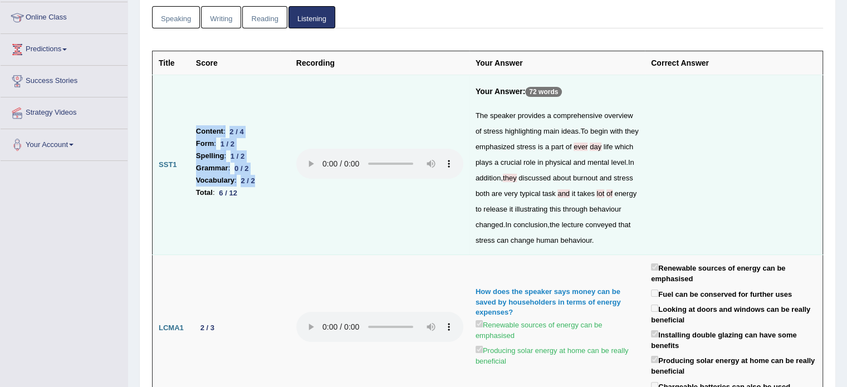
drag, startPoint x: 189, startPoint y: 198, endPoint x: 261, endPoint y: 192, distance: 72.1
click at [261, 192] on tr "SST1 Content : 2 / 4 Form : 1 / 2 Spelling : 1 / 2 Grammar : 0 / 2 Vocabulary :…" at bounding box center [488, 165] width 670 height 180
click at [245, 199] on li "Total : 6 / 12" at bounding box center [240, 193] width 88 height 12
drag, startPoint x: 241, startPoint y: 196, endPoint x: 209, endPoint y: 197, distance: 31.7
click at [209, 197] on li "Total : 6 / 12" at bounding box center [240, 193] width 88 height 12
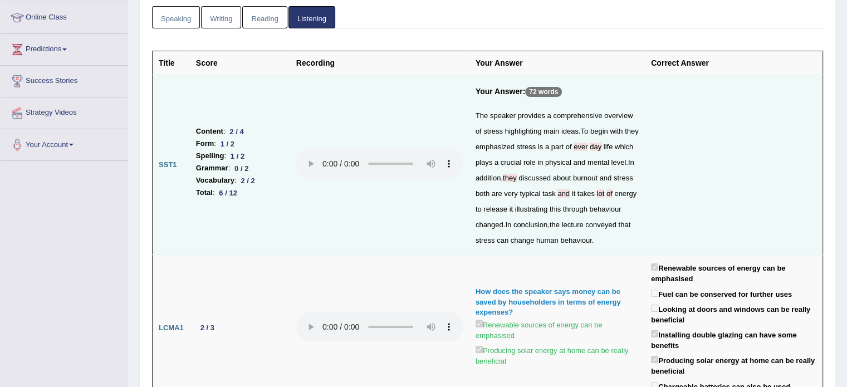
click at [295, 254] on td at bounding box center [379, 165] width 179 height 180
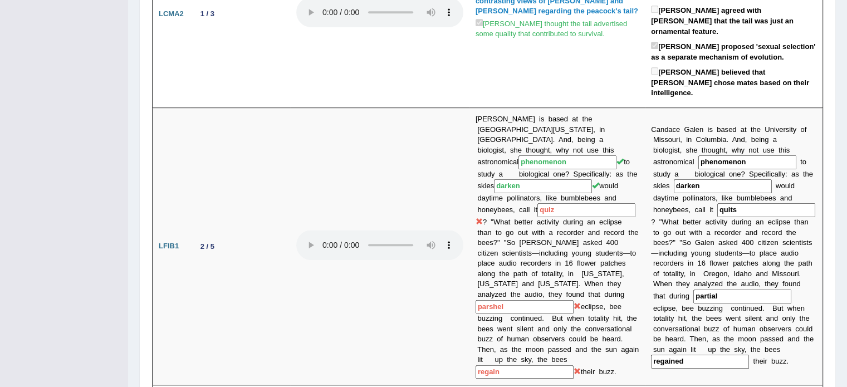
scroll to position [631, 0]
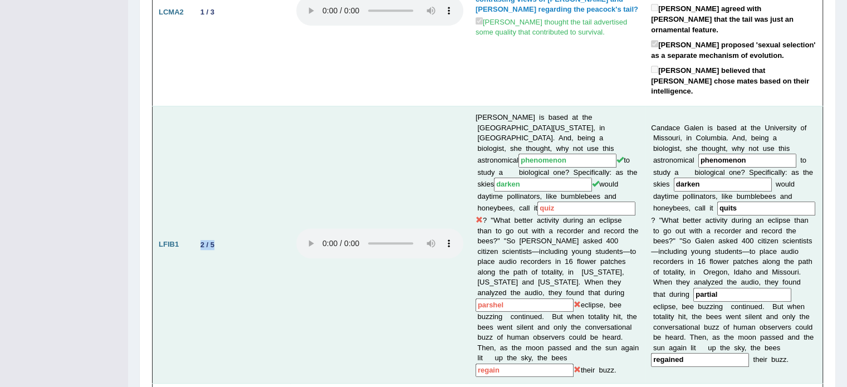
drag, startPoint x: 217, startPoint y: 211, endPoint x: 200, endPoint y: 246, distance: 38.6
click at [197, 248] on td "2 / 5" at bounding box center [240, 245] width 100 height 278
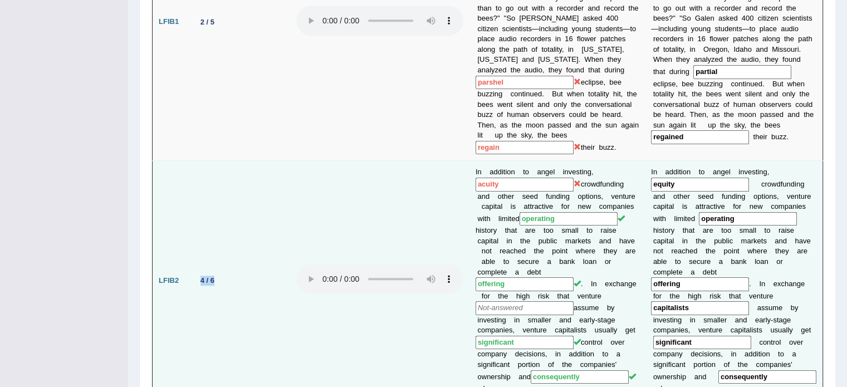
drag, startPoint x: 224, startPoint y: 228, endPoint x: 197, endPoint y: 285, distance: 62.5
click at [192, 293] on td "4 / 6" at bounding box center [240, 280] width 100 height 239
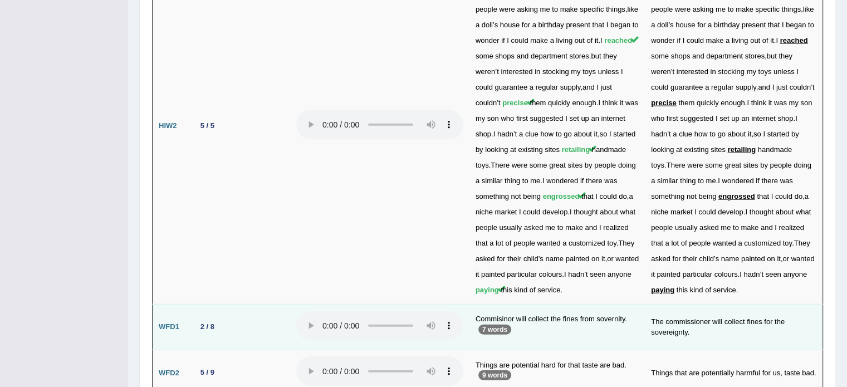
scroll to position [2611, 0]
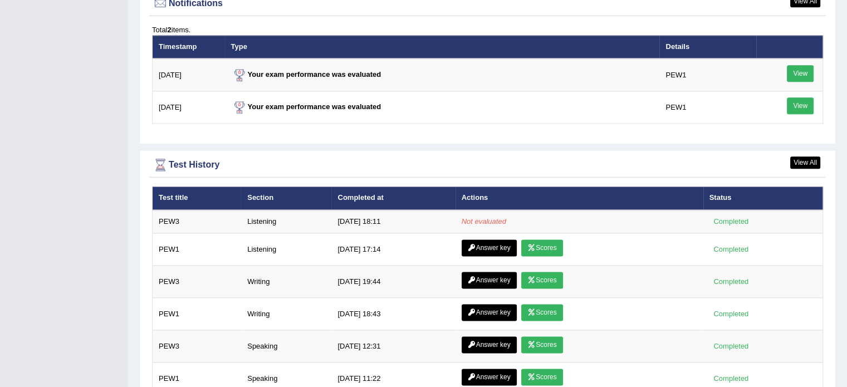
scroll to position [1430, 0]
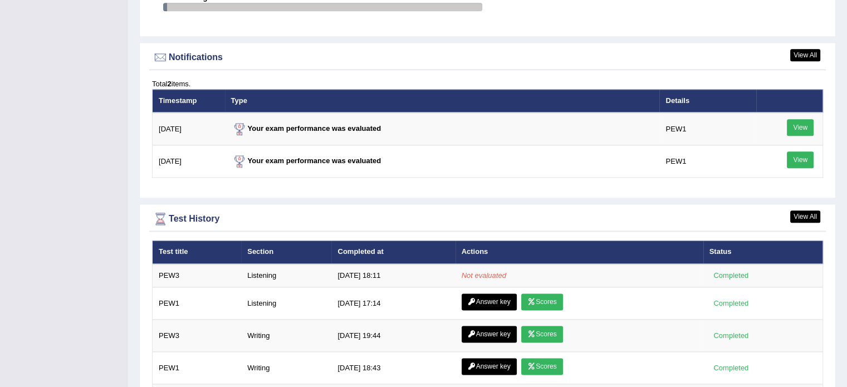
scroll to position [1300, 0]
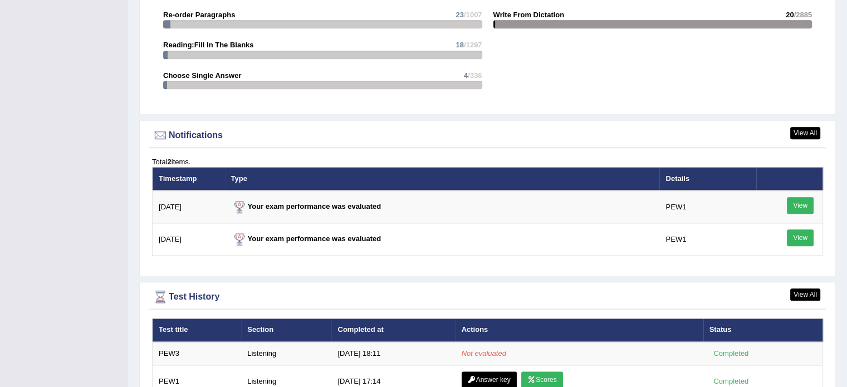
scroll to position [1300, 0]
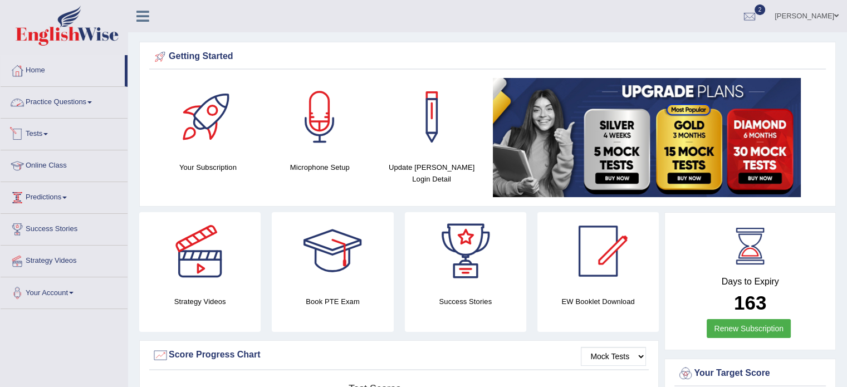
click at [92, 95] on link "Practice Questions" at bounding box center [64, 101] width 127 height 28
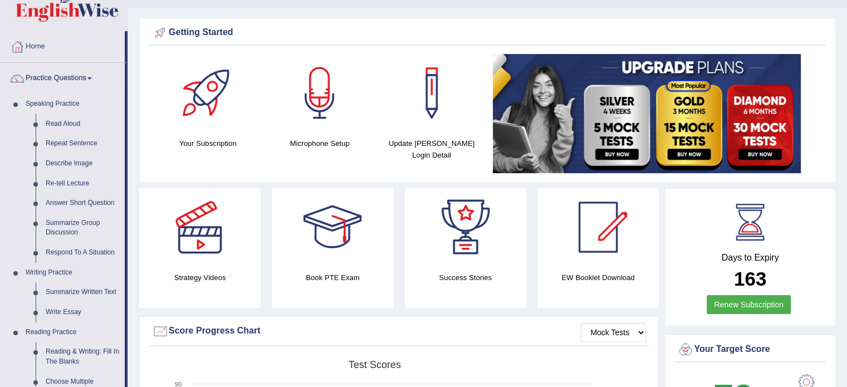
scroll to position [74, 0]
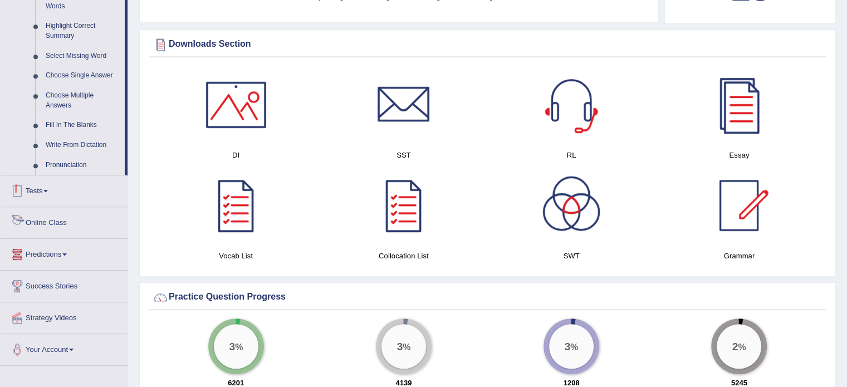
click at [47, 192] on link "Tests" at bounding box center [64, 189] width 127 height 28
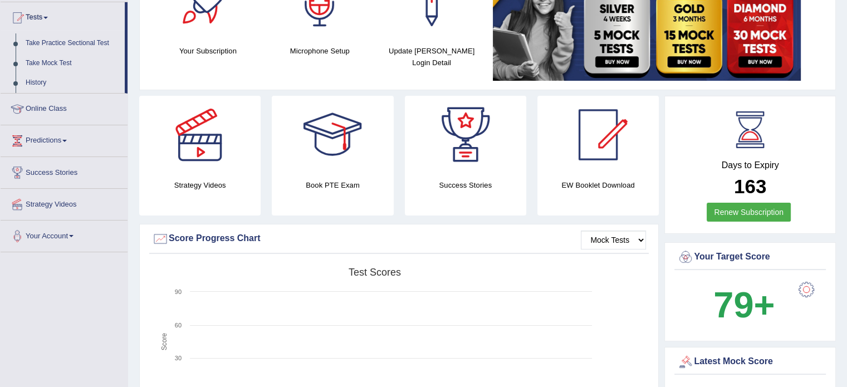
scroll to position [87, 0]
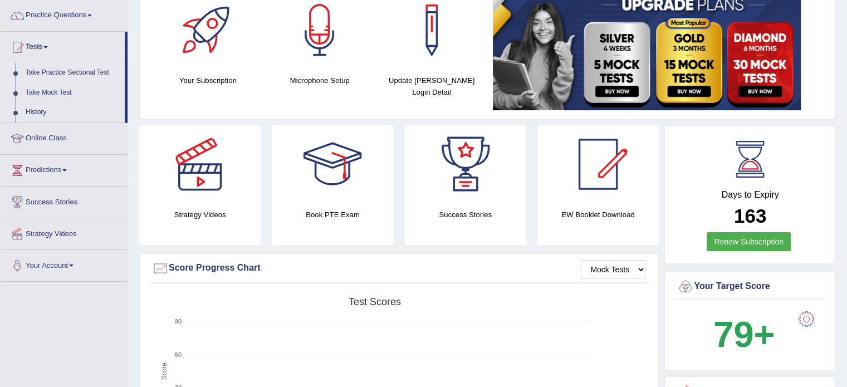
click at [57, 70] on link "Take Practice Sectional Test" at bounding box center [73, 73] width 104 height 20
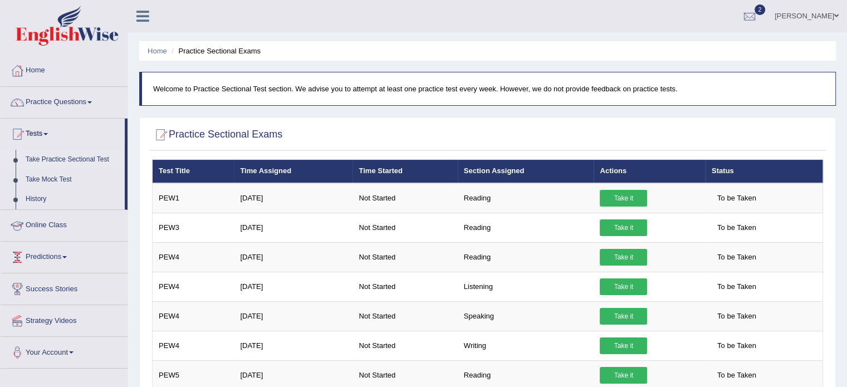
click at [68, 249] on link "Predictions" at bounding box center [64, 256] width 127 height 28
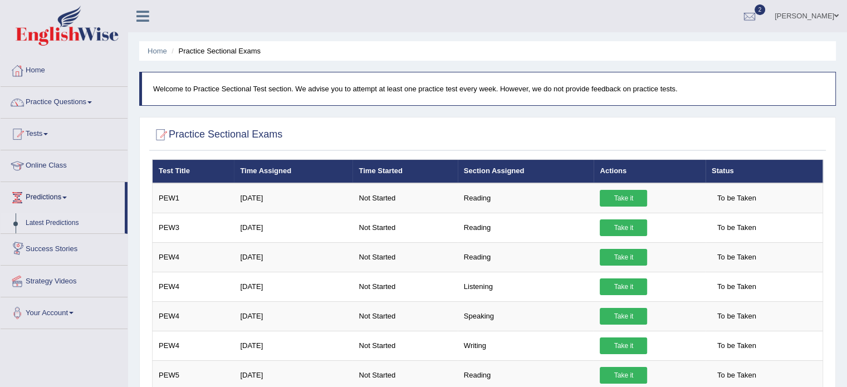
click at [74, 219] on link "Latest Predictions" at bounding box center [73, 223] width 104 height 20
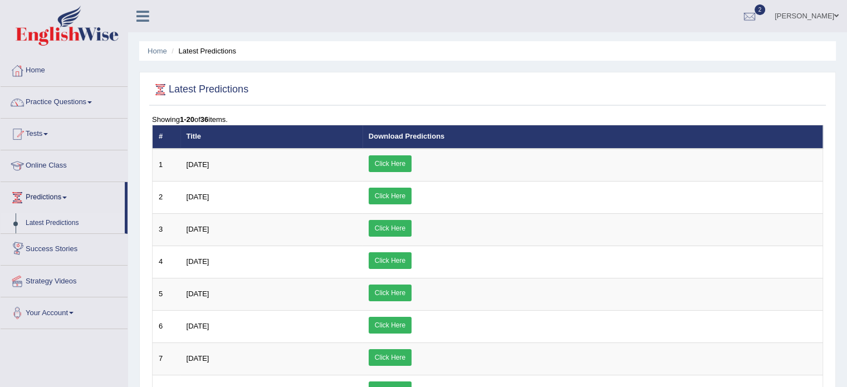
click at [70, 243] on link "Success Stories" at bounding box center [64, 248] width 127 height 28
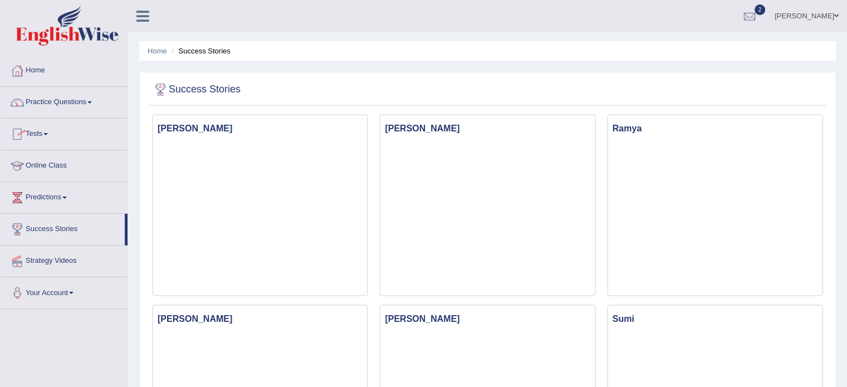
click at [42, 71] on link "Home" at bounding box center [64, 69] width 127 height 28
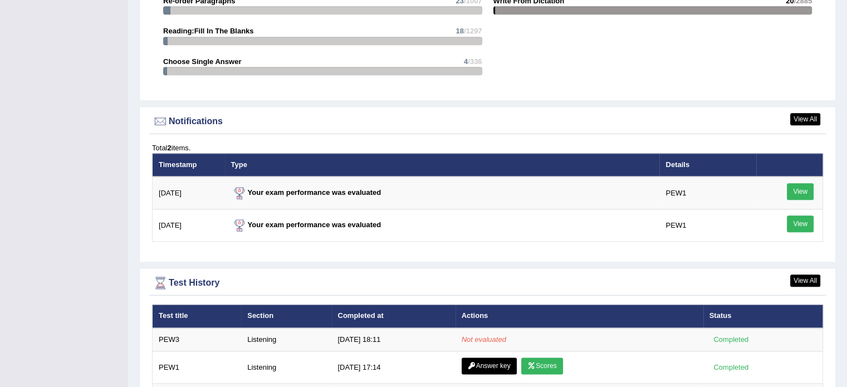
scroll to position [1336, 0]
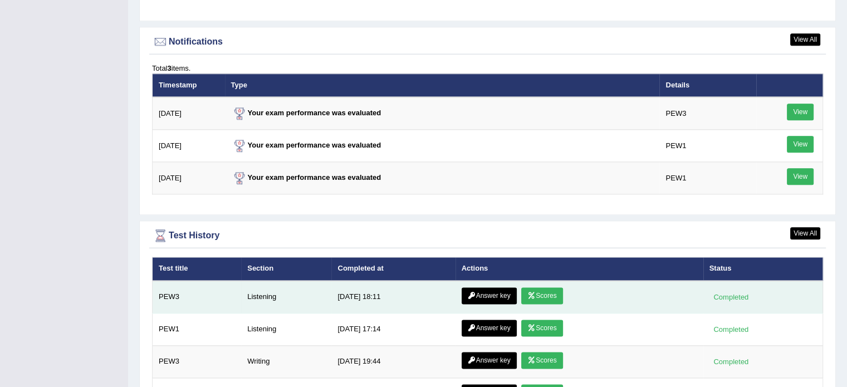
click at [551, 293] on link "Scores" at bounding box center [541, 295] width 41 height 17
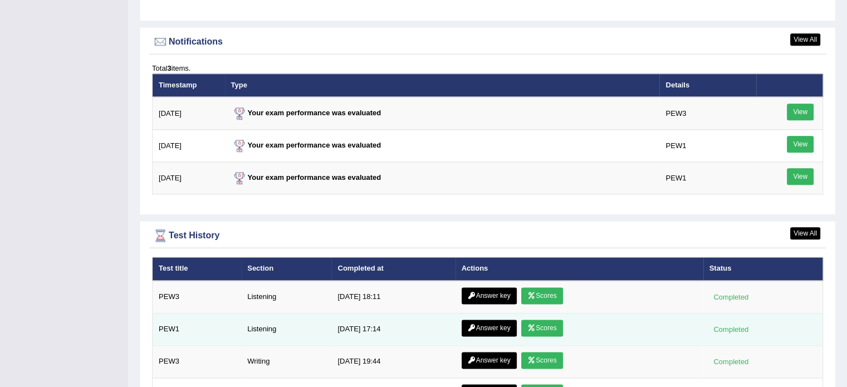
click at [541, 322] on link "Scores" at bounding box center [541, 328] width 41 height 17
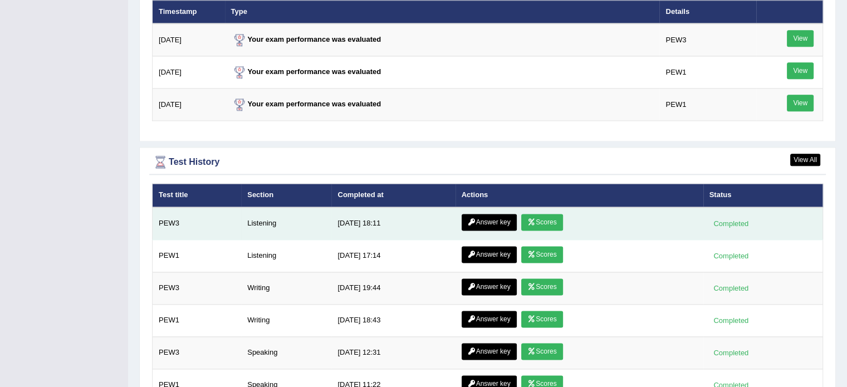
scroll to position [1411, 0]
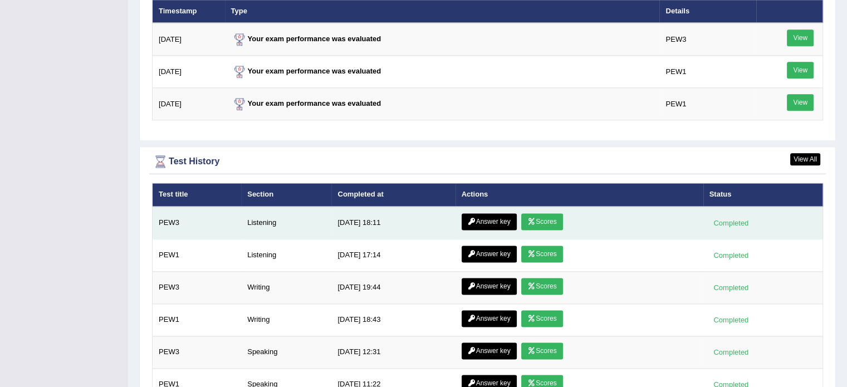
click at [497, 216] on link "Answer key" at bounding box center [489, 221] width 55 height 17
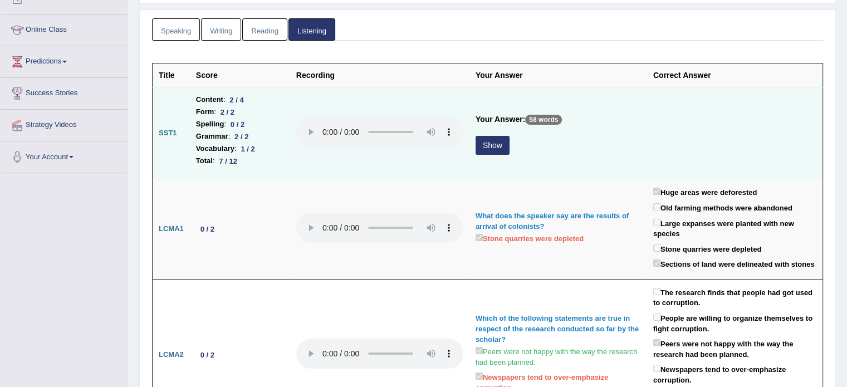
scroll to position [58, 0]
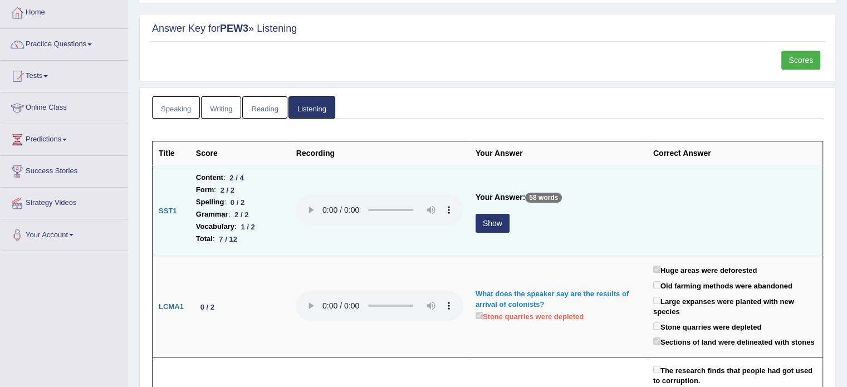
click at [501, 224] on button "Show" at bounding box center [493, 223] width 34 height 19
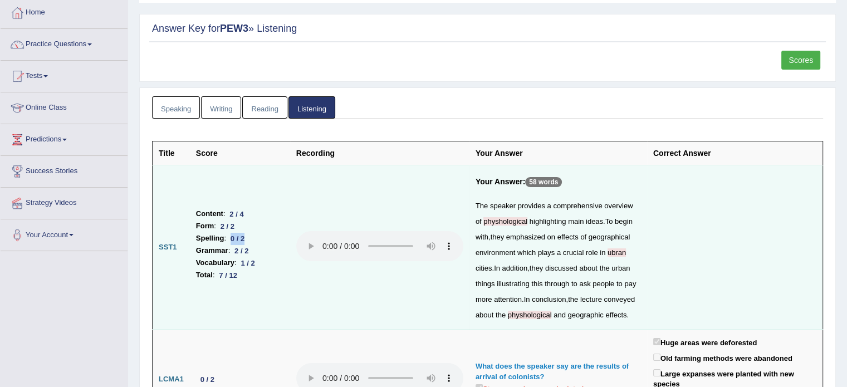
drag, startPoint x: 250, startPoint y: 239, endPoint x: 231, endPoint y: 237, distance: 19.6
click at [231, 237] on div "0 / 2" at bounding box center [237, 239] width 23 height 12
click at [287, 278] on td "Content : 2 / 4 Form : 2 / 2 Spelling : 0 / 2 Grammar : 2 / 2 Vocabulary : 1 / …" at bounding box center [240, 247] width 100 height 164
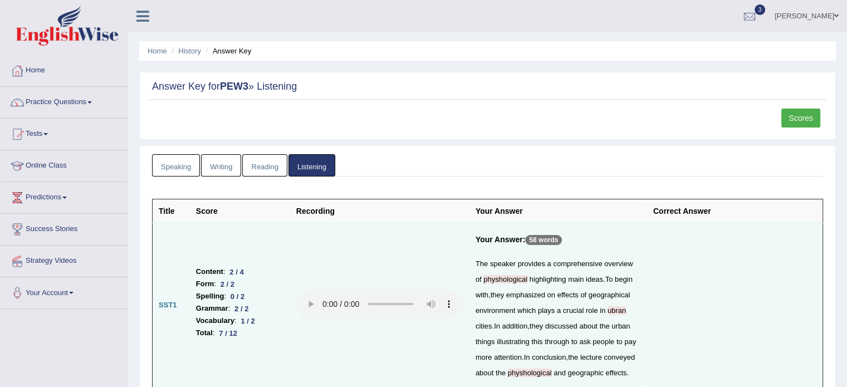
scroll to position [0, 0]
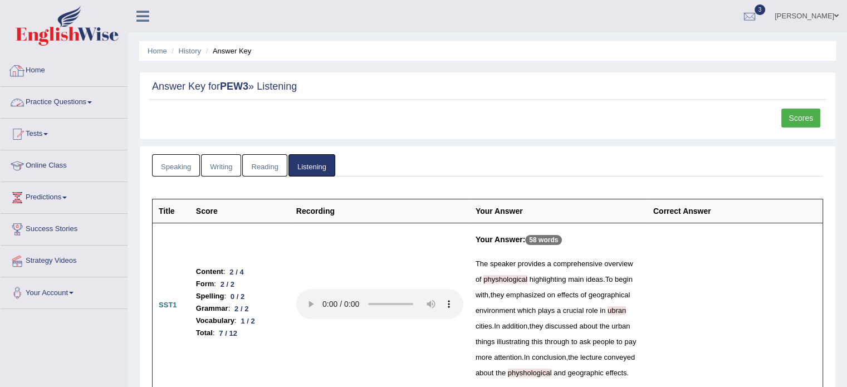
click at [47, 66] on link "Home" at bounding box center [64, 69] width 127 height 28
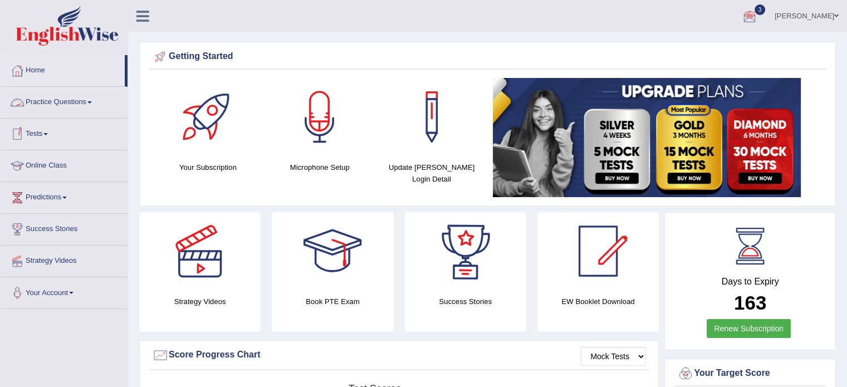
click at [51, 140] on link "Tests" at bounding box center [64, 133] width 127 height 28
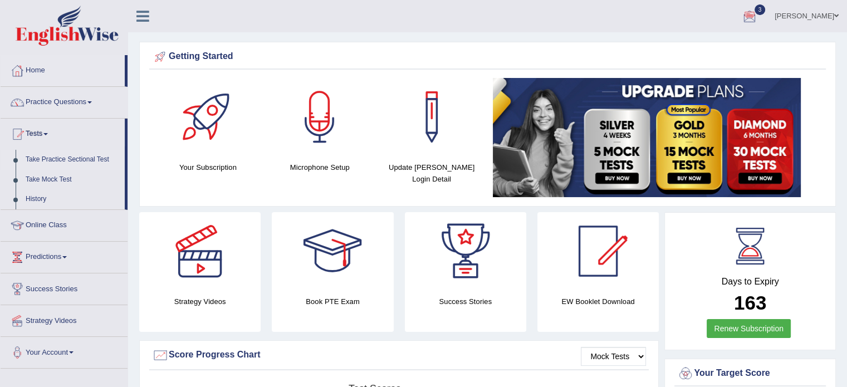
click at [54, 160] on link "Take Practice Sectional Test" at bounding box center [73, 160] width 104 height 20
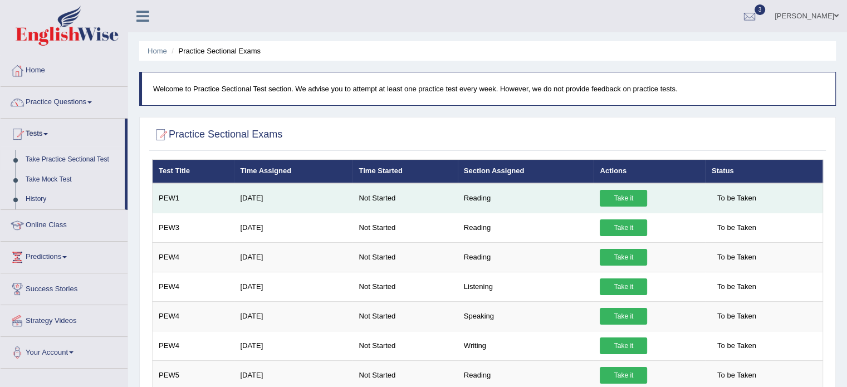
click at [633, 198] on link "Take it" at bounding box center [623, 198] width 47 height 17
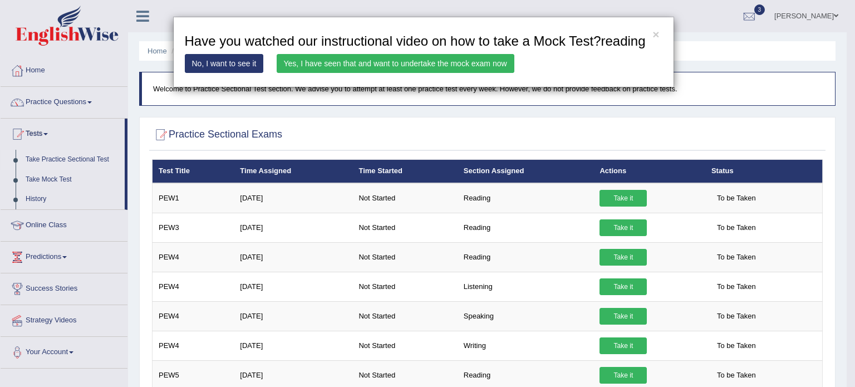
click at [407, 63] on link "Yes, I have seen that and want to undertake the mock exam now" at bounding box center [396, 63] width 238 height 19
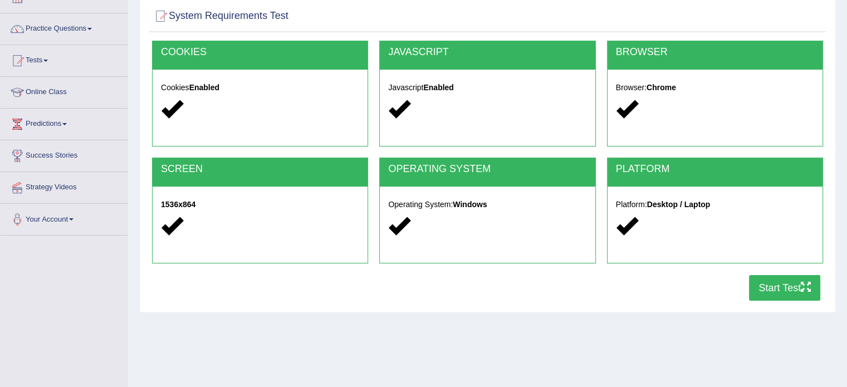
scroll to position [92, 0]
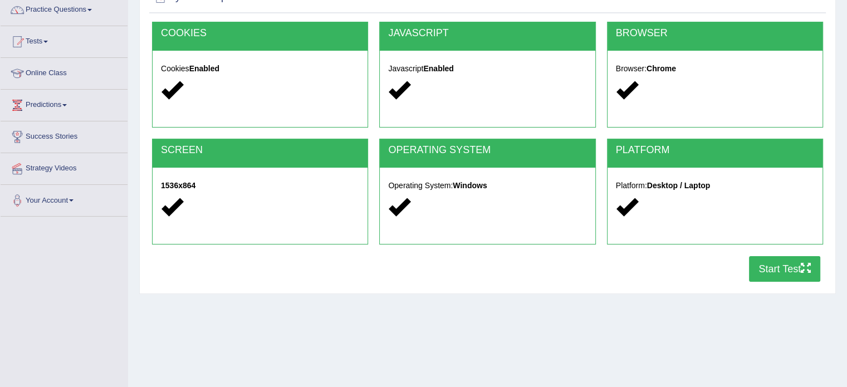
click at [773, 261] on button "Start Test" at bounding box center [784, 269] width 71 height 26
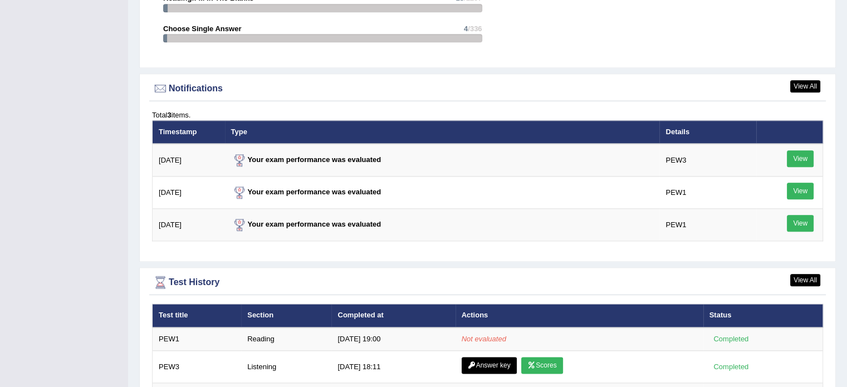
scroll to position [1355, 0]
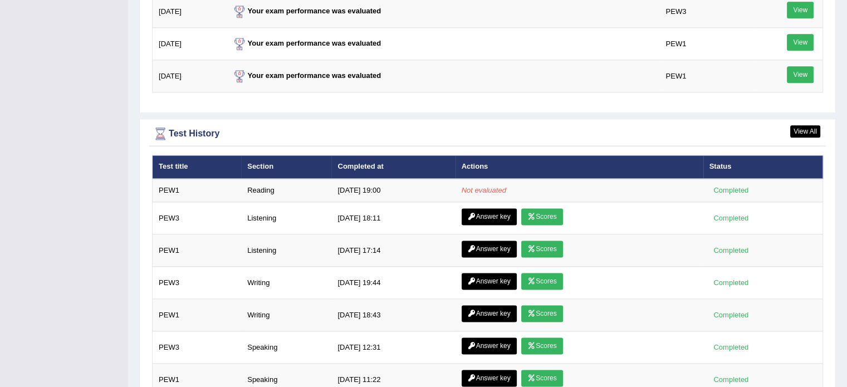
scroll to position [1469, 0]
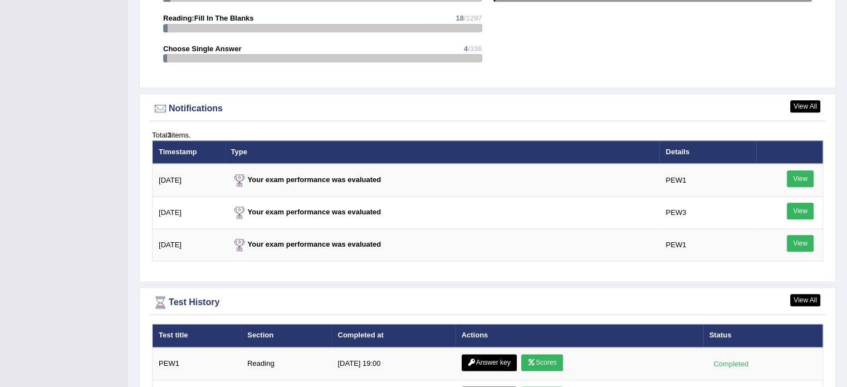
scroll to position [1357, 0]
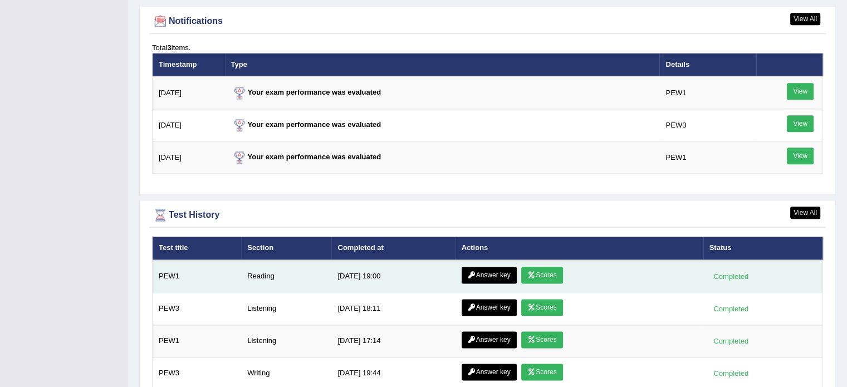
click at [541, 271] on link "Scores" at bounding box center [541, 275] width 41 height 17
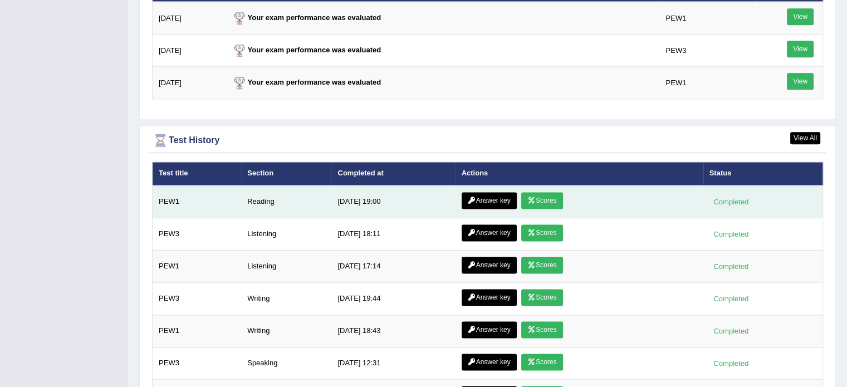
click at [488, 195] on link "Answer key" at bounding box center [489, 200] width 55 height 17
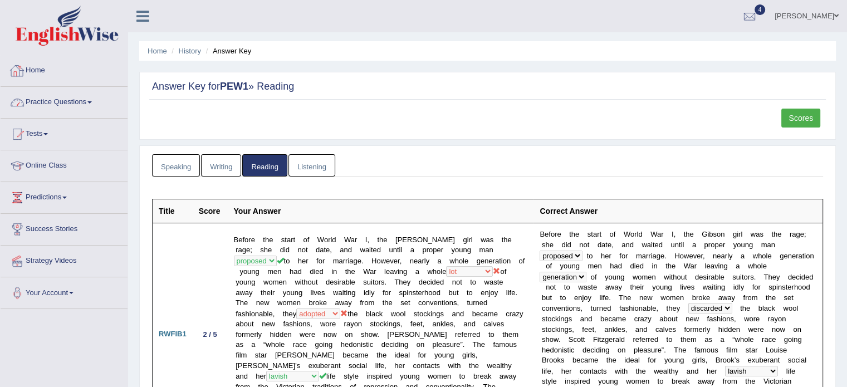
click at [23, 75] on div at bounding box center [17, 70] width 17 height 17
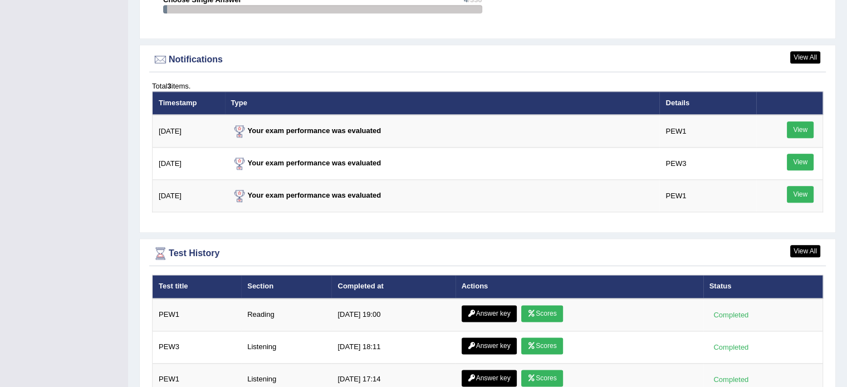
scroll to position [1392, 0]
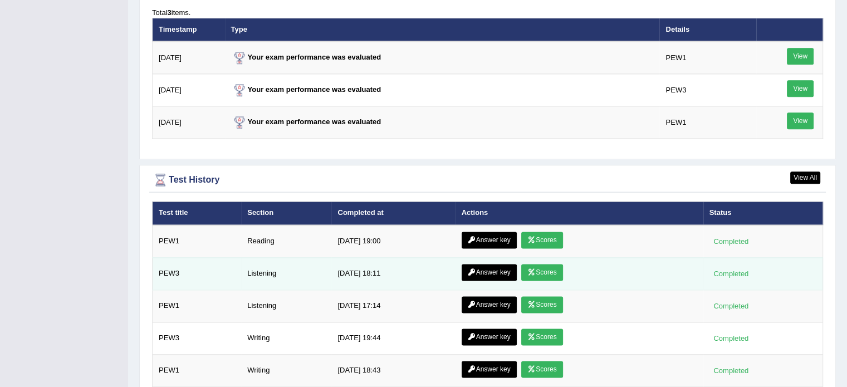
click at [486, 264] on link "Answer key" at bounding box center [489, 272] width 55 height 17
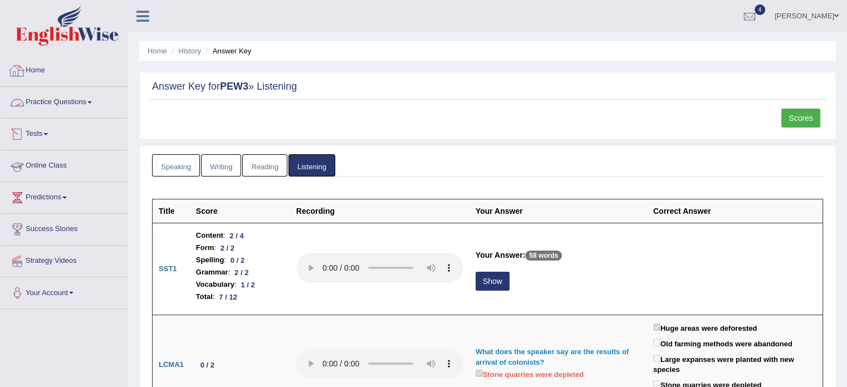
click at [42, 68] on link "Home" at bounding box center [64, 69] width 127 height 28
